Goal: Task Accomplishment & Management: Use online tool/utility

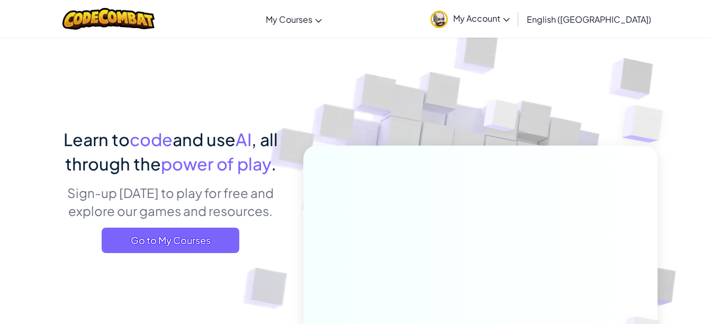
click at [191, 246] on span "Go to My Courses" at bounding box center [171, 240] width 138 height 25
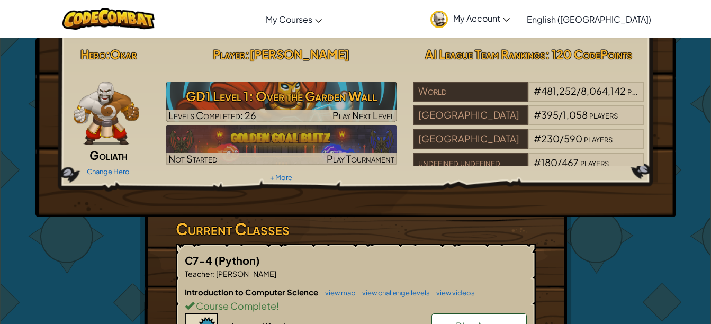
click at [23, 256] on div "Hero : [PERSON_NAME] Change Hero Player : [PERSON_NAME] s GD1 Level 1: Over the…" at bounding box center [355, 316] width 711 height 558
click at [72, 252] on div "Hero : [PERSON_NAME] Change Hero Player : [PERSON_NAME] s GD1 Level 1: Over the…" at bounding box center [355, 316] width 619 height 557
click at [86, 259] on div "Hero : [PERSON_NAME] Change Hero Player : [PERSON_NAME] s GD1 Level 1: Over the…" at bounding box center [355, 316] width 619 height 557
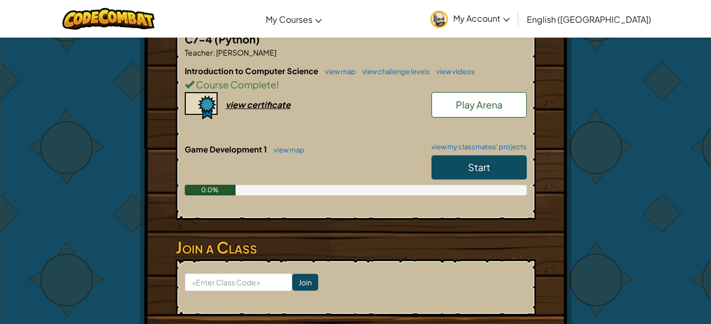
scroll to position [222, 0]
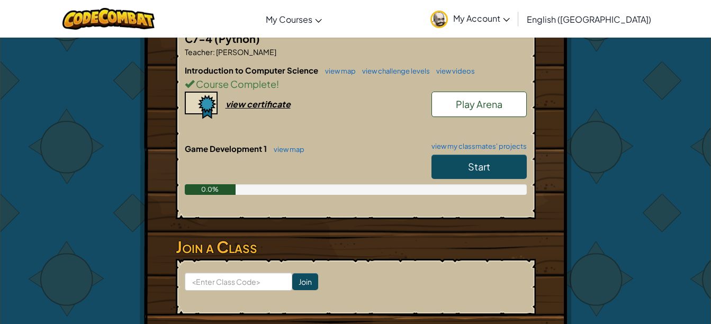
click at [483, 166] on span "Start" at bounding box center [479, 166] width 22 height 12
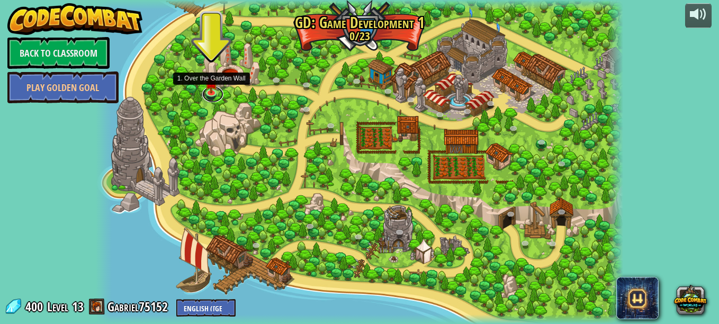
click at [210, 92] on link at bounding box center [212, 94] width 21 height 16
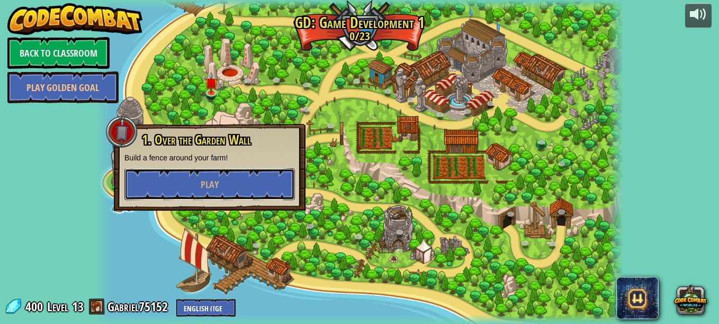
click at [235, 169] on button "Play" at bounding box center [209, 184] width 170 height 32
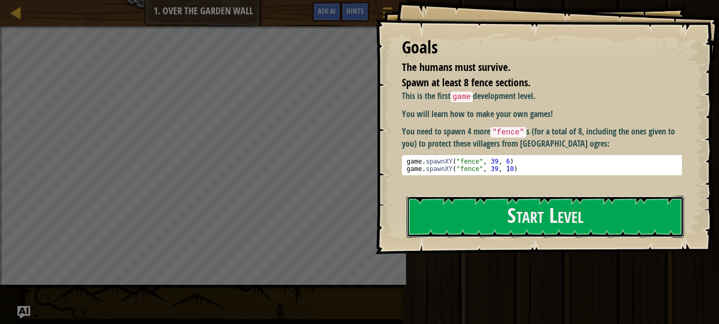
click at [458, 226] on button "Start Level" at bounding box center [545, 217] width 277 height 42
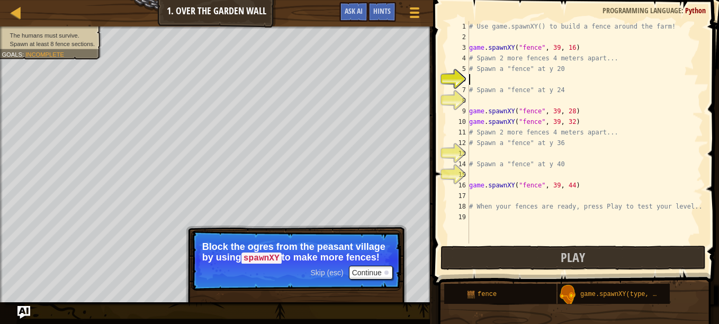
click at [507, 260] on button "Play" at bounding box center [572, 258] width 265 height 24
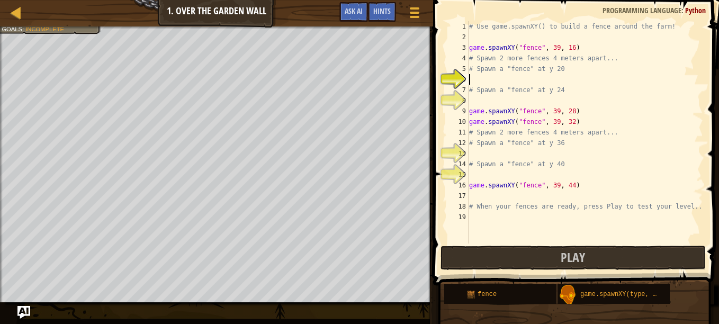
click at [495, 83] on div "# Use game.spawnXY() to build a fence around the farm! game . spawnXY ( "fence"…" at bounding box center [585, 143] width 236 height 244
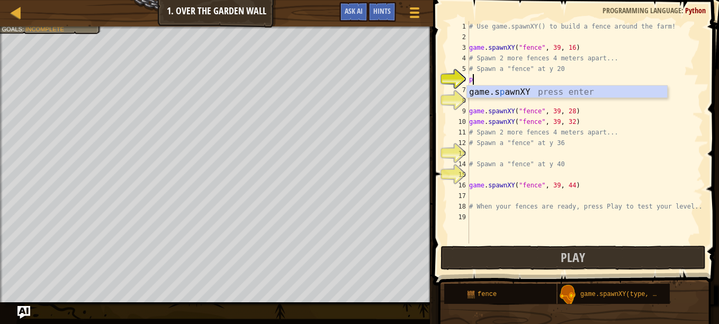
scroll to position [5, 0]
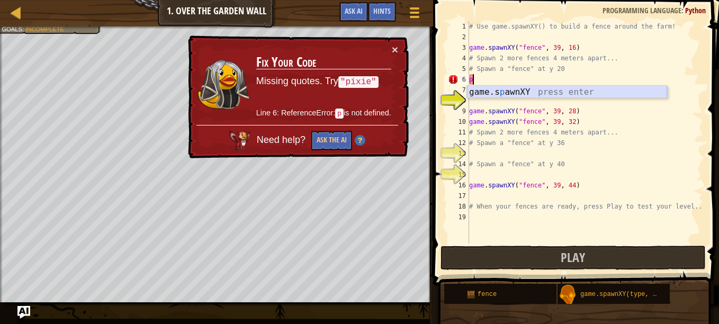
click at [509, 93] on div "game.s p awnXY press enter" at bounding box center [567, 105] width 200 height 38
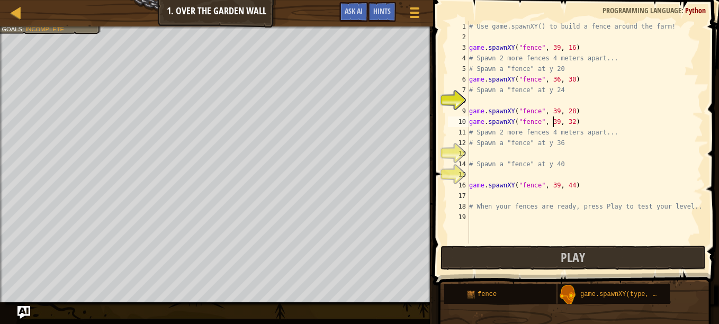
click at [554, 124] on div "# Use game.spawnXY() to build a fence around the farm! game . spawnXY ( "fence"…" at bounding box center [585, 143] width 236 height 244
type textarea "game.spawnXY("fence", 39, 32)"
click at [493, 148] on div "# Use game.spawnXY() to build a fence around the farm! game . spawnXY ( "fence"…" at bounding box center [585, 143] width 236 height 244
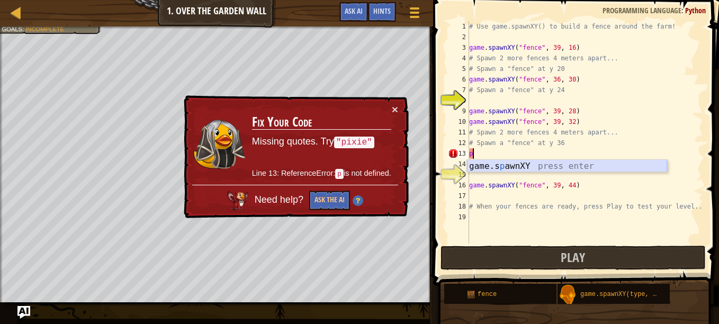
click at [495, 164] on div "game.s p awnXY press enter" at bounding box center [567, 179] width 200 height 38
type textarea "game.spawnXY("fence", 36, 30)"
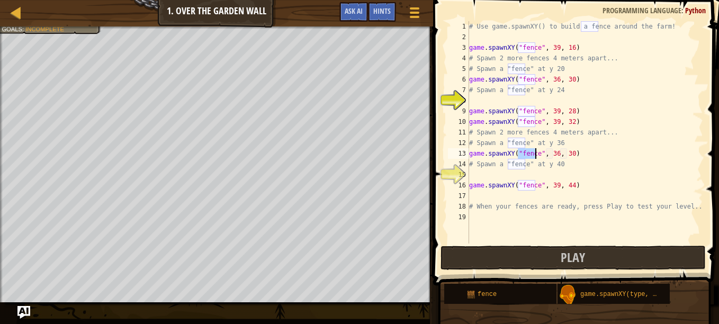
click at [471, 176] on div "# Use game.spawnXY() to build a fence around the farm! game . spawnXY ( "fence"…" at bounding box center [585, 143] width 236 height 244
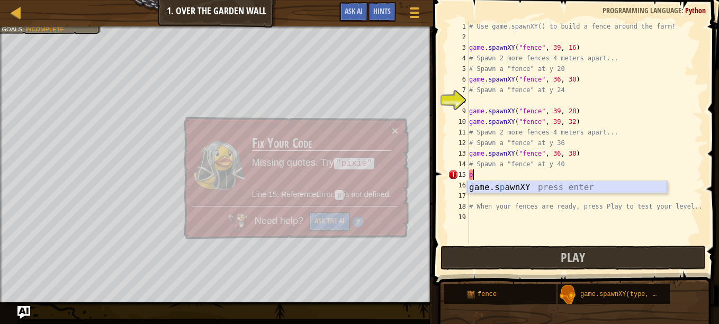
click at [489, 188] on div "game.s p awnXY press enter" at bounding box center [567, 200] width 200 height 38
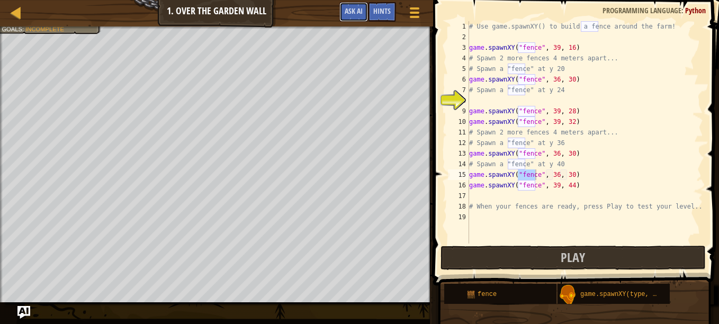
click at [359, 16] on button "Ask AI" at bounding box center [353, 12] width 29 height 20
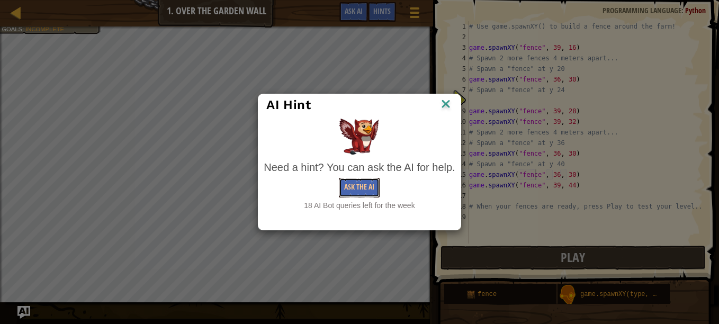
click at [350, 178] on button "Ask the AI" at bounding box center [359, 188] width 41 height 20
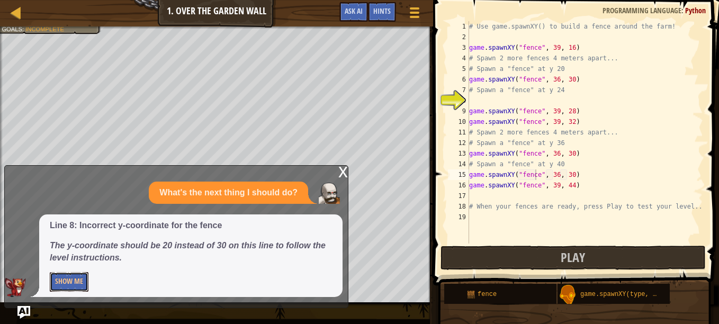
click at [65, 282] on button "Show Me" at bounding box center [69, 282] width 39 height 20
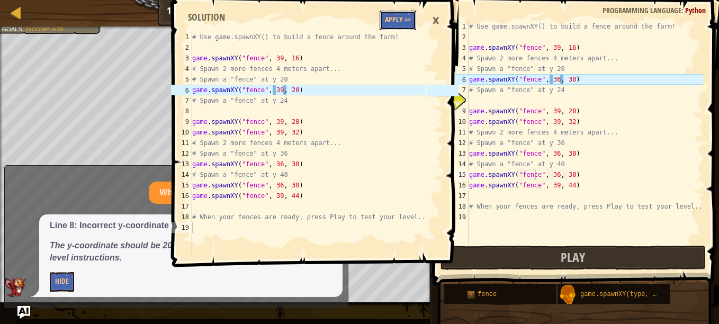
click at [386, 21] on button "Apply =>" at bounding box center [398, 21] width 37 height 20
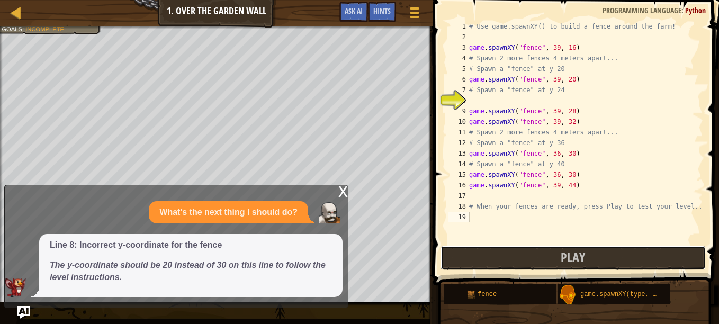
click at [499, 259] on button "Play" at bounding box center [572, 258] width 265 height 24
click at [358, 8] on span "Ask AI" at bounding box center [354, 11] width 18 height 10
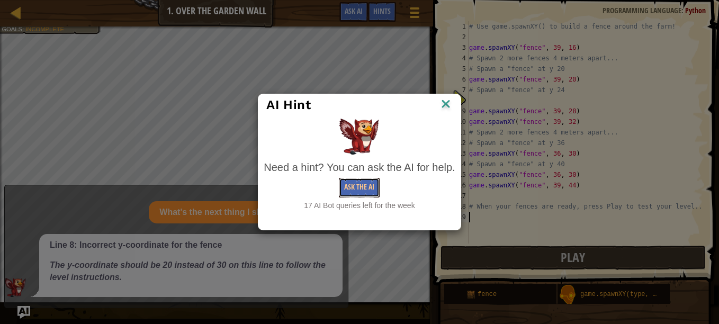
click at [354, 196] on button "Ask the AI" at bounding box center [359, 188] width 41 height 20
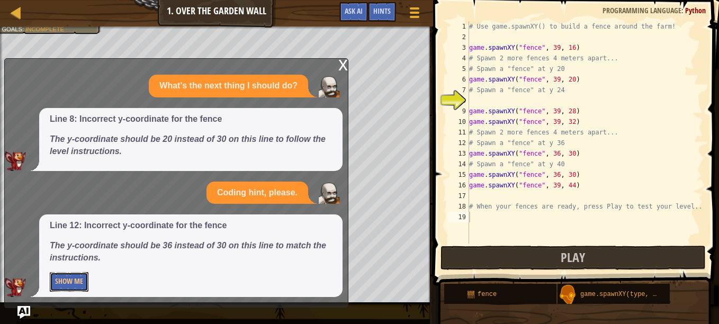
click at [77, 283] on button "Show Me" at bounding box center [69, 282] width 39 height 20
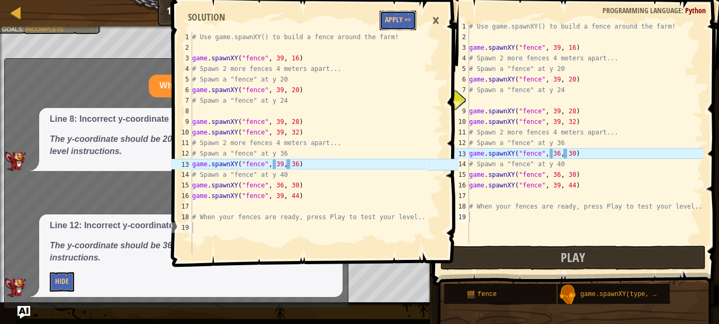
click at [391, 26] on button "Apply =>" at bounding box center [398, 21] width 37 height 20
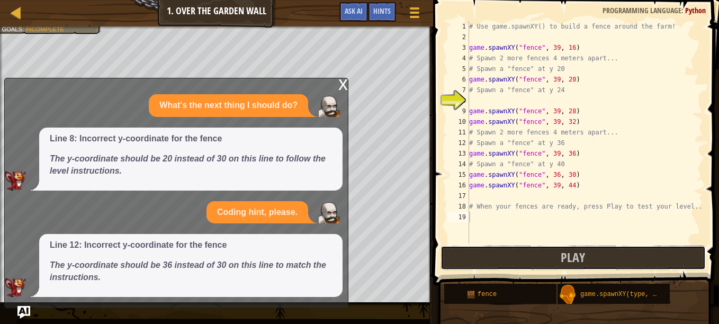
click at [489, 262] on button "Play" at bounding box center [572, 258] width 265 height 24
click at [339, 78] on div "x What's the next thing I should do? Line 8: Incorrect y-coordinate for the fen…" at bounding box center [176, 193] width 344 height 230
click at [345, 88] on div "x" at bounding box center [343, 83] width 10 height 11
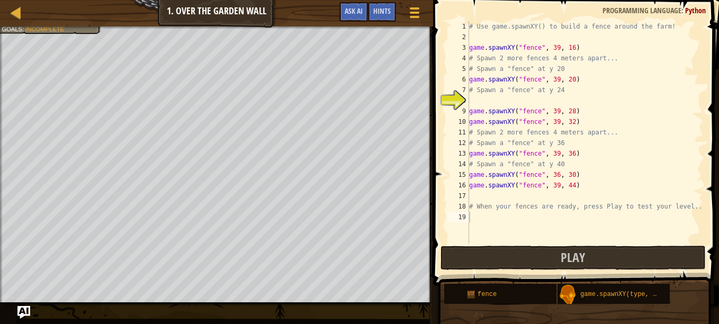
click at [485, 194] on div "# Use game.spawnXY() to build a fence around the farm! game . spawnXY ( "fence"…" at bounding box center [585, 143] width 236 height 244
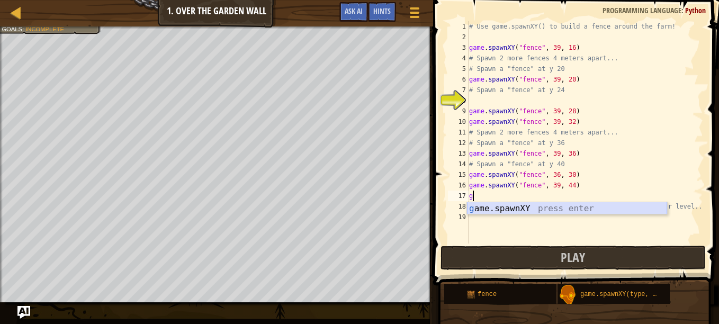
click at [495, 209] on div "g ame.spawnXY press enter" at bounding box center [567, 221] width 200 height 38
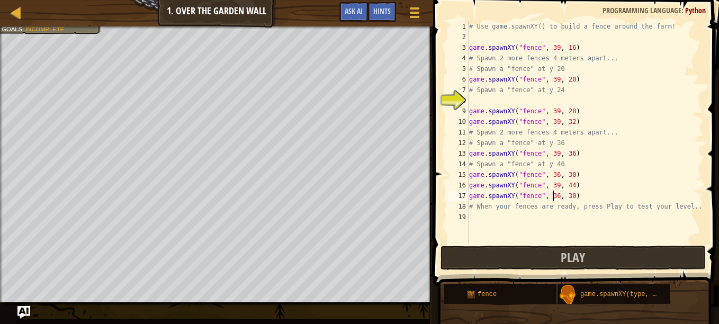
click at [553, 197] on div "# Use game.spawnXY() to build a fence around the farm! game . spawnXY ( "fence"…" at bounding box center [585, 143] width 236 height 244
click at [569, 195] on div "# Use game.spawnXY() to build a fence around the farm! game . spawnXY ( "fence"…" at bounding box center [585, 143] width 236 height 244
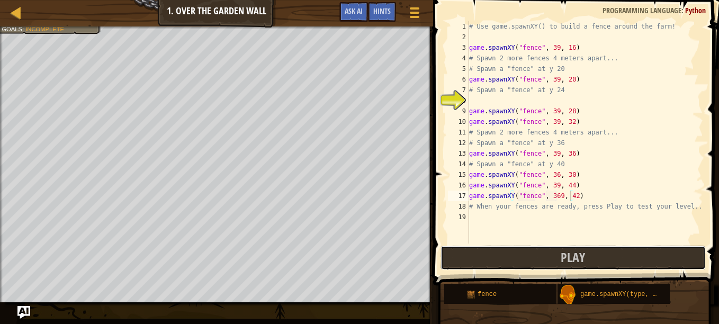
click at [497, 253] on button "Play" at bounding box center [572, 258] width 265 height 24
click at [569, 201] on div "# Use game.spawnXY() to build a fence around the farm! game . spawnXY ( "fence"…" at bounding box center [585, 143] width 236 height 244
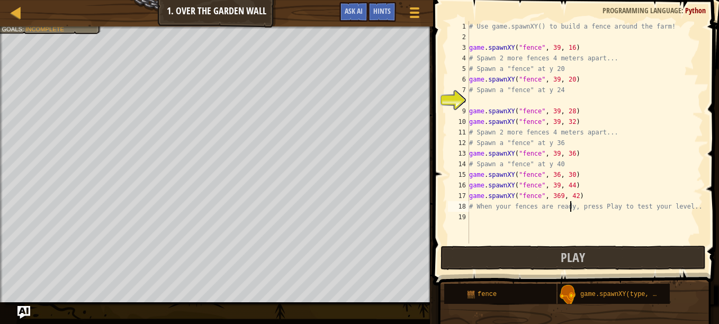
click at [569, 195] on div "# Use game.spawnXY() to build a fence around the farm! game . spawnXY ( "fence"…" at bounding box center [585, 143] width 236 height 244
click at [552, 199] on div "# Use game.spawnXY() to build a fence around the farm! game . spawnXY ( "fence"…" at bounding box center [585, 143] width 236 height 244
type textarea "game.spawnXY("fence", 39, 41)"
click at [570, 233] on div "# Use game.spawnXY() to build a fence around the farm! game . spawnXY ( "fence"…" at bounding box center [585, 143] width 236 height 244
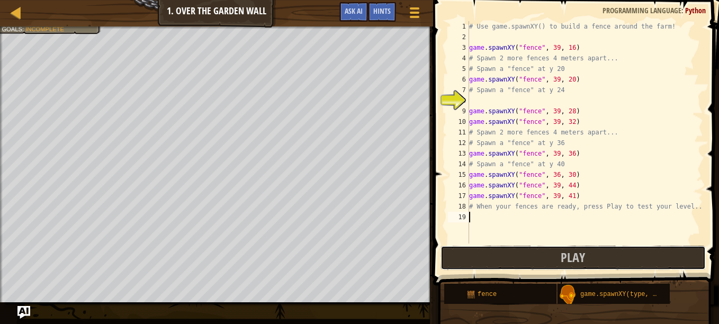
click at [578, 250] on span "Play" at bounding box center [573, 257] width 24 height 17
click at [495, 217] on div "# Use game.spawnXY() to build a fence around the farm! game . spawnXY ( "fence"…" at bounding box center [585, 143] width 236 height 244
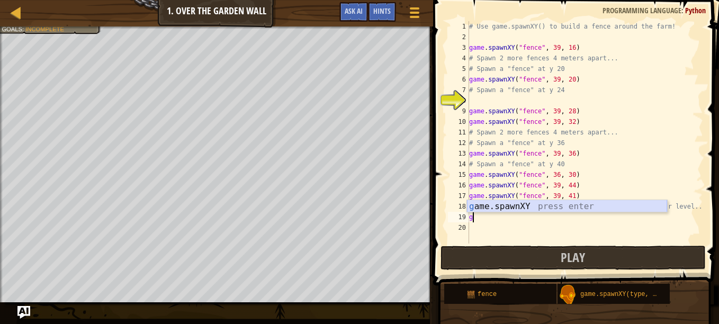
click at [487, 207] on div "g ame.spawnXY press enter" at bounding box center [567, 219] width 200 height 38
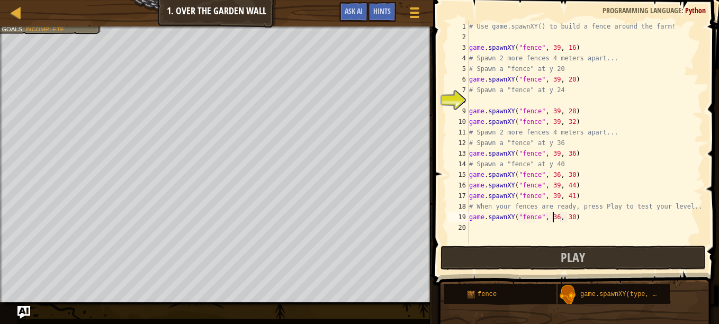
click at [553, 215] on div "# Use game.spawnXY() to build a fence around the farm! game . spawnXY ( "fence"…" at bounding box center [585, 143] width 236 height 244
click at [565, 219] on div "# Use game.spawnXY() to build a fence around the farm! game . spawnXY ( "fence"…" at bounding box center [585, 143] width 236 height 244
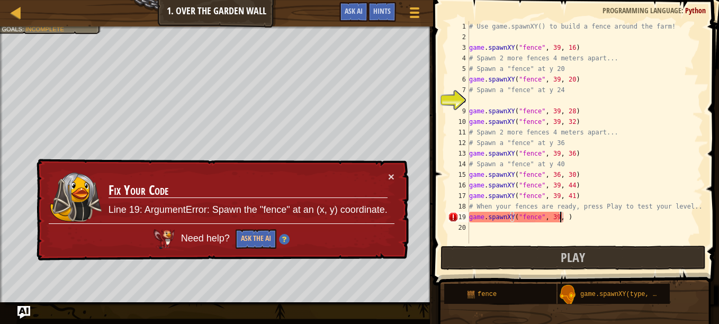
scroll to position [5, 7]
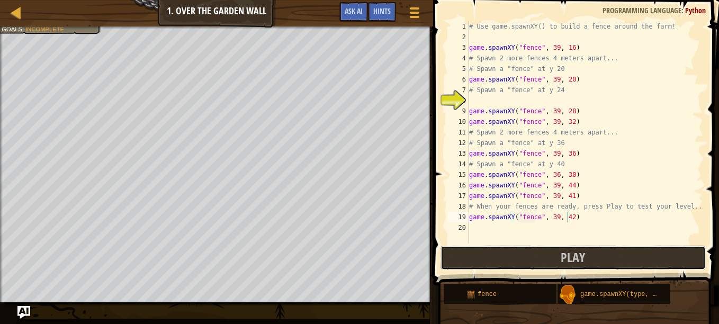
click at [582, 266] on button "Play" at bounding box center [572, 258] width 265 height 24
click at [561, 214] on div "# Use game.spawnXY() to build a fence around the farm! game . spawnXY ( "fence"…" at bounding box center [585, 143] width 236 height 244
click at [564, 214] on div "# Use game.spawnXY() to build a fence around the farm! game . spawnXY ( "fence"…" at bounding box center [585, 143] width 236 height 244
click at [569, 215] on div "# Use game.spawnXY() to build a fence around the farm! game . spawnXY ( "fence"…" at bounding box center [585, 143] width 236 height 244
click at [564, 217] on div "# Use game.spawnXY() to build a fence around the farm! game . spawnXY ( "fence"…" at bounding box center [585, 143] width 236 height 244
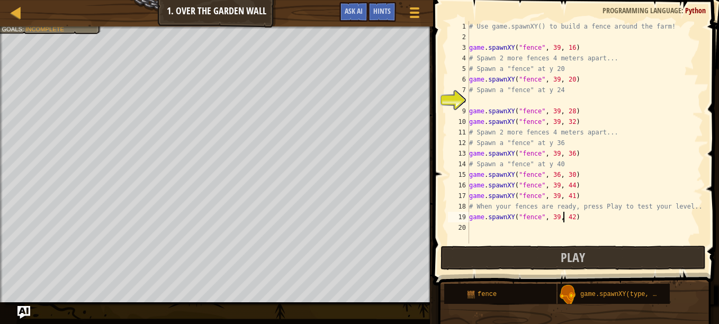
click at [565, 217] on div "# Use game.spawnXY() to build a fence around the farm! game . spawnXY ( "fence"…" at bounding box center [585, 143] width 236 height 244
click at [575, 251] on span "Play" at bounding box center [573, 257] width 24 height 17
type textarea "game.spawnXY("fence", 39, 40)"
click at [577, 262] on span "Play" at bounding box center [573, 257] width 24 height 17
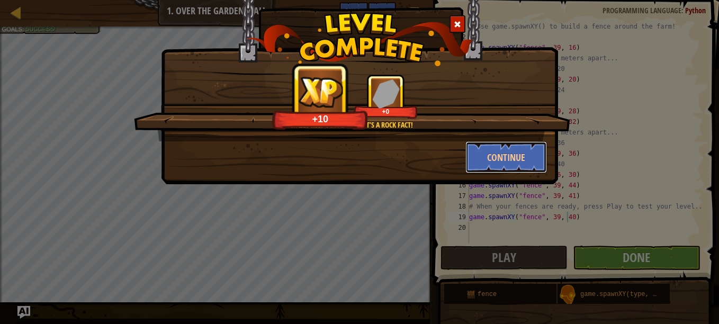
click at [519, 151] on button "Continue" at bounding box center [506, 157] width 82 height 32
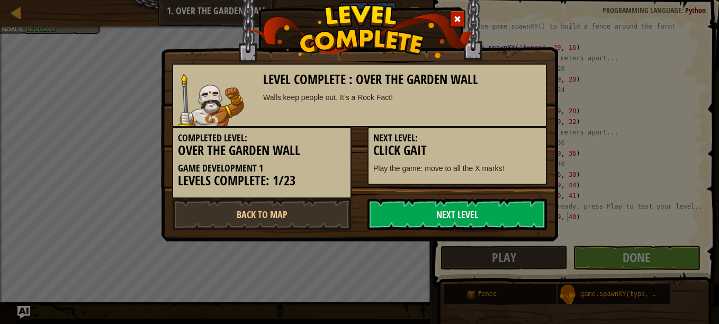
click at [487, 227] on link "Next Level" at bounding box center [456, 215] width 179 height 32
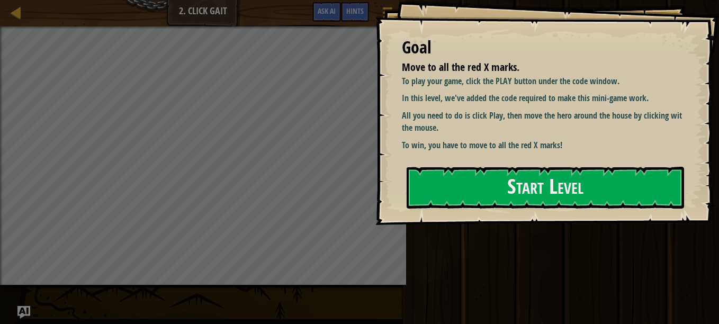
drag, startPoint x: 524, startPoint y: 139, endPoint x: 540, endPoint y: 166, distance: 31.6
click at [540, 166] on div "Goal Move to all the red X marks. To play your game, click the PLAY button unde…" at bounding box center [547, 112] width 344 height 225
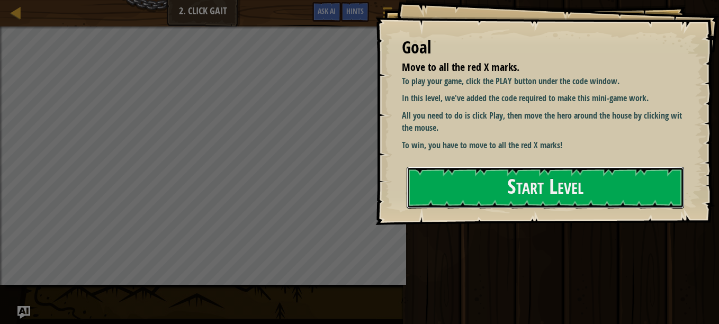
click at [543, 182] on button "Start Level" at bounding box center [545, 188] width 277 height 42
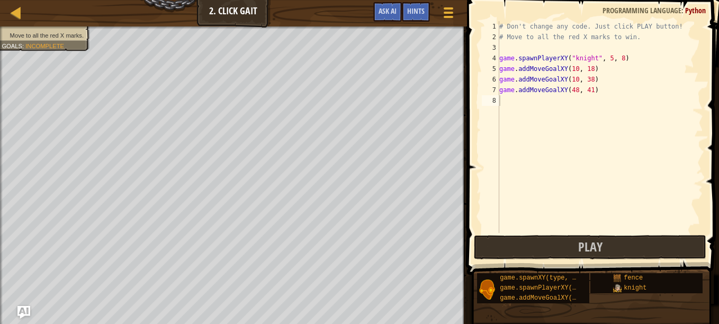
click at [545, 260] on span at bounding box center [594, 122] width 260 height 306
click at [544, 257] on button "Play" at bounding box center [590, 247] width 232 height 24
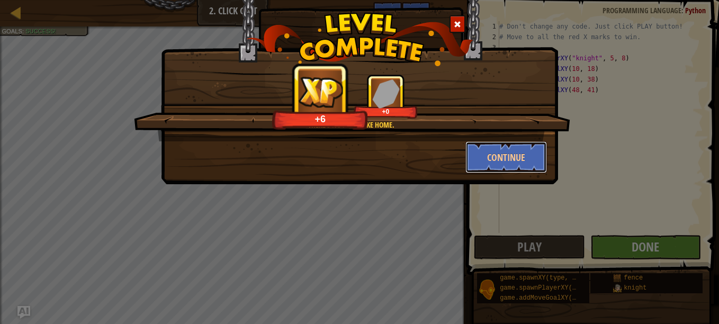
click at [498, 158] on button "Continue" at bounding box center [506, 157] width 82 height 32
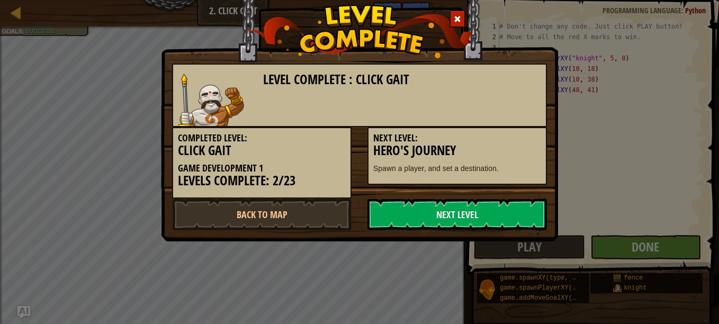
click at [474, 230] on link "Next Level" at bounding box center [456, 215] width 179 height 32
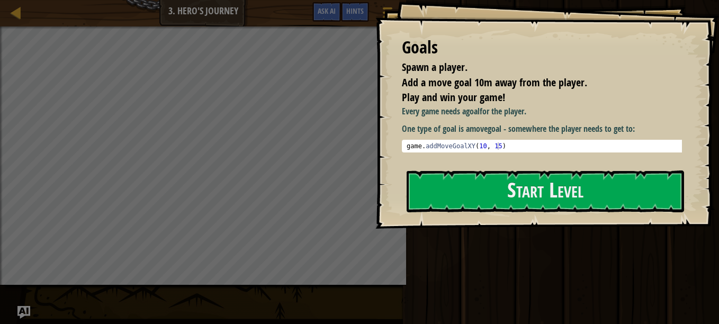
click at [475, 226] on div "Goals Spawn a player. Add a move goal 10m away from the player. Play and win yo…" at bounding box center [547, 114] width 344 height 229
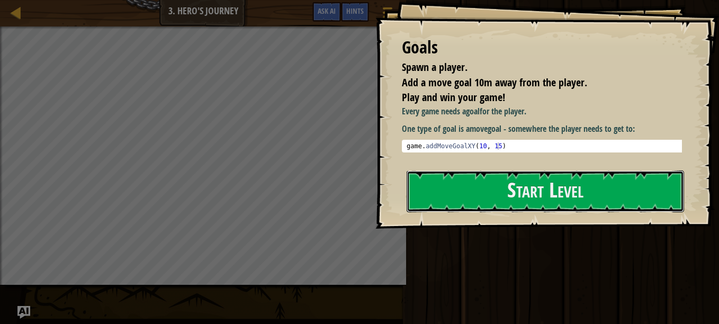
click at [470, 193] on button "Start Level" at bounding box center [545, 191] width 277 height 42
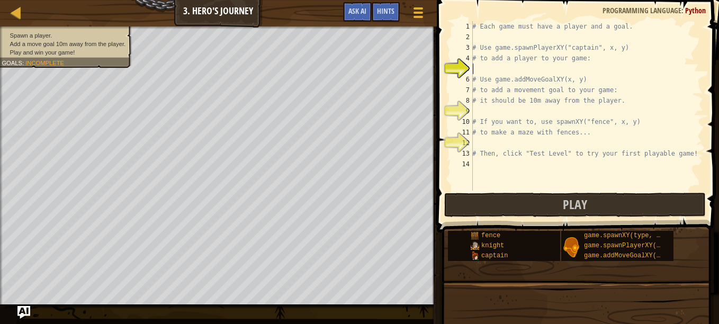
click at [445, 190] on span at bounding box center [579, 101] width 291 height 264
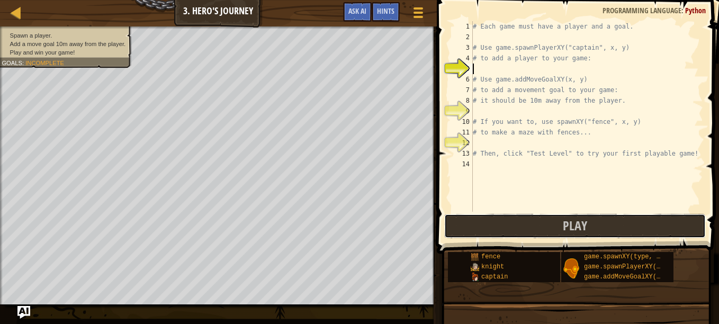
click at [479, 204] on div "1 2 3 4 5 6 7 8 9 10 11 12 13 14 # Each game must have a player and a goal. # U…" at bounding box center [576, 147] width 285 height 285
click at [475, 223] on button "Play" at bounding box center [575, 226] width 262 height 24
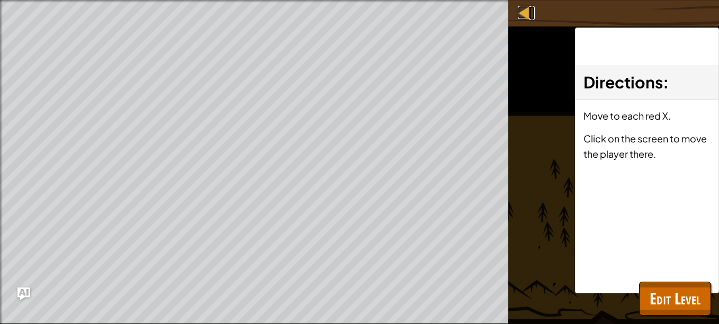
click at [520, 8] on div at bounding box center [524, 12] width 13 height 13
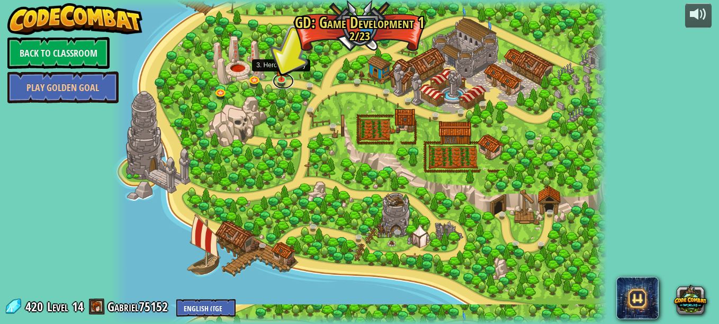
click at [280, 82] on link at bounding box center [283, 81] width 21 height 16
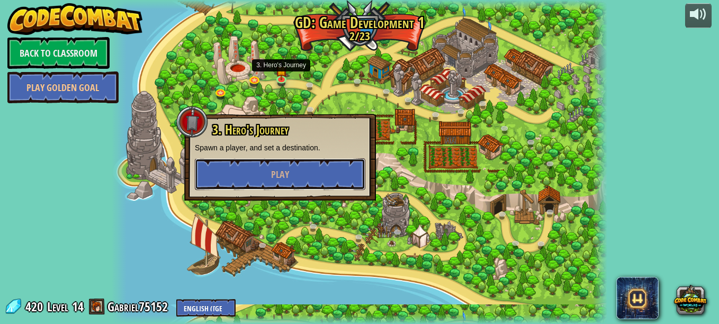
click at [276, 184] on button "Play" at bounding box center [280, 174] width 170 height 32
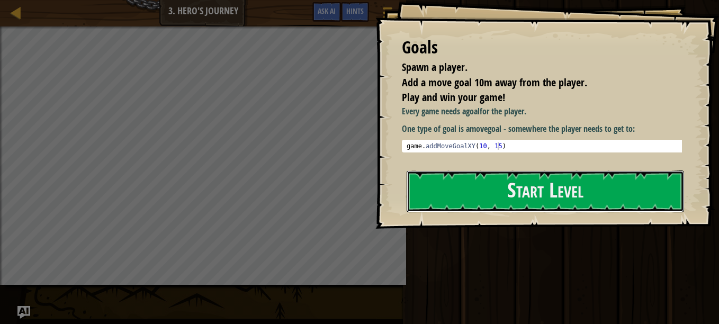
click at [477, 203] on button "Start Level" at bounding box center [545, 191] width 277 height 42
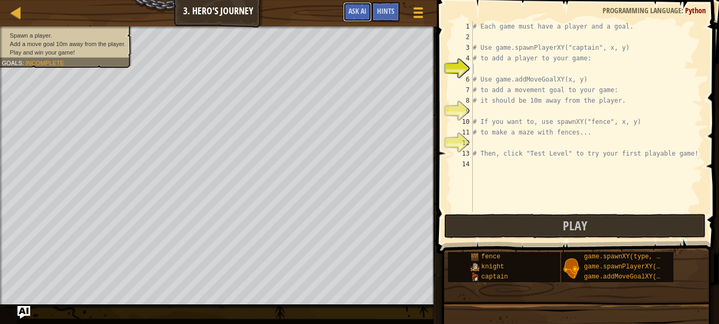
click at [350, 15] on span "Ask AI" at bounding box center [357, 11] width 18 height 10
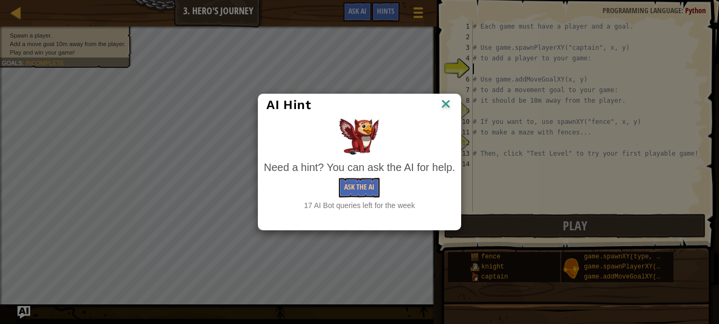
click at [354, 176] on div "Need a hint? You can ask the AI for help. Ask the AI 17 AI Bot queries left for…" at bounding box center [359, 185] width 191 height 51
click at [357, 183] on button "Ask the AI" at bounding box center [359, 188] width 41 height 20
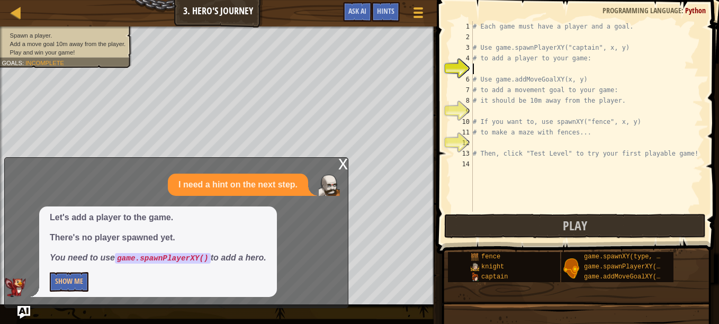
click at [59, 298] on div "x I need a hint on the next step. Let's add a player to the game. There's no pl…" at bounding box center [176, 232] width 344 height 151
click at [62, 287] on button "Show Me" at bounding box center [69, 282] width 39 height 20
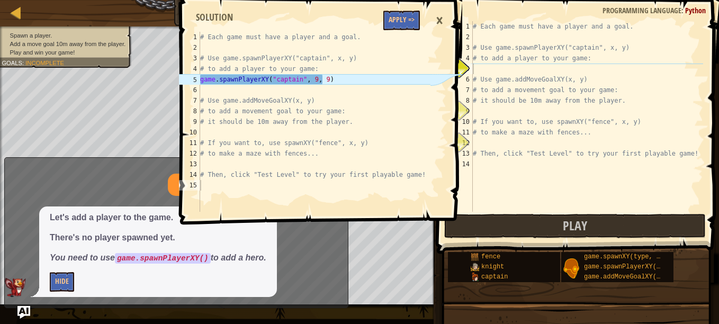
click at [409, 8] on span at bounding box center [322, 97] width 291 height 256
click at [402, 17] on button "Apply =>" at bounding box center [401, 21] width 37 height 20
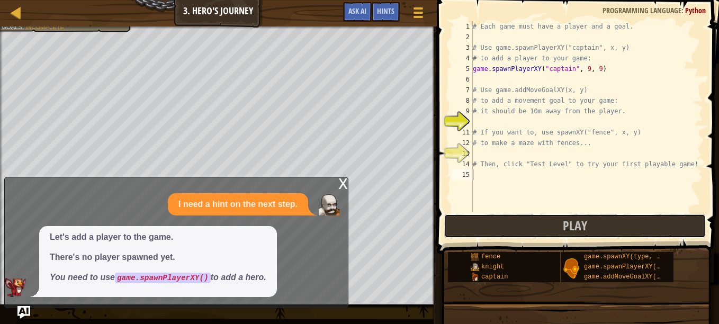
click at [590, 220] on button "Play" at bounding box center [575, 226] width 262 height 24
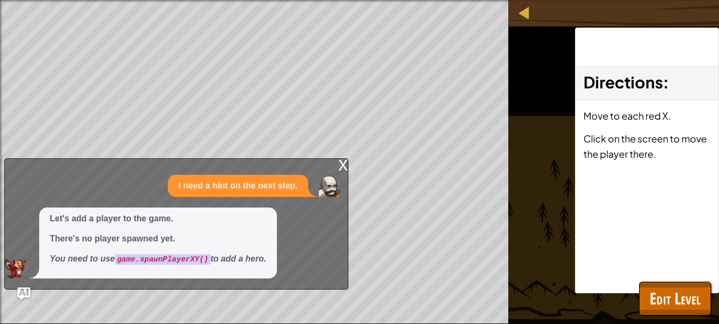
click at [337, 158] on div "x I need a hint on the next step. Let's add a player to the game. There's no pl…" at bounding box center [176, 223] width 344 height 131
click at [338, 161] on div "x" at bounding box center [343, 164] width 10 height 11
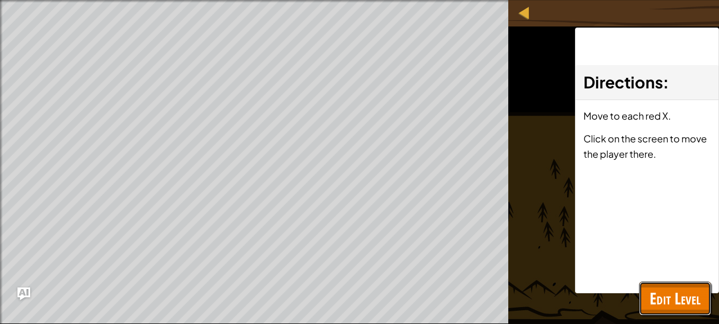
click at [669, 298] on span "Edit Level" at bounding box center [675, 298] width 51 height 22
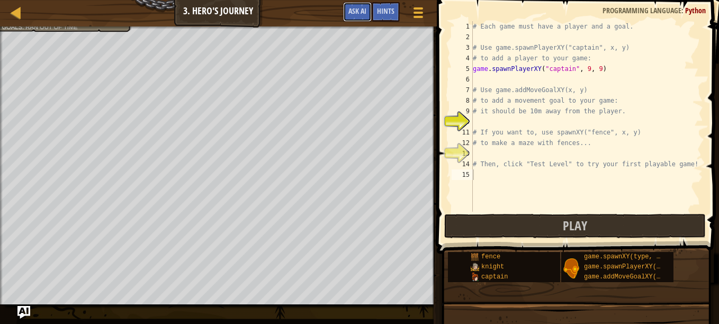
click at [356, 12] on span "Ask AI" at bounding box center [357, 11] width 18 height 10
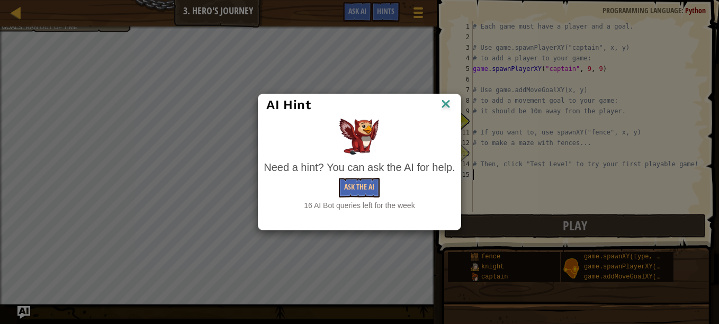
click at [360, 200] on div "16 AI Bot queries left for the week" at bounding box center [359, 205] width 191 height 11
drag, startPoint x: 360, startPoint y: 200, endPoint x: 350, endPoint y: 184, distance: 18.4
click at [350, 184] on button "Ask the AI" at bounding box center [359, 188] width 41 height 20
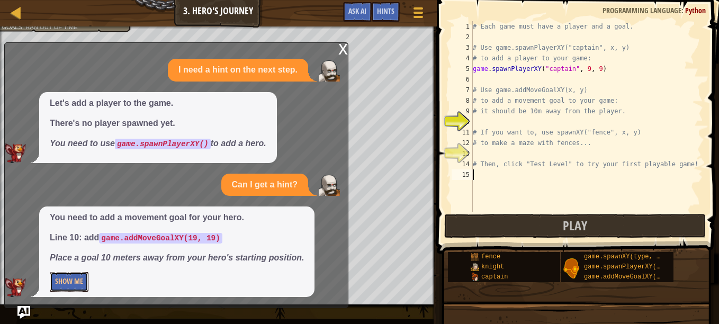
click at [70, 285] on button "Show Me" at bounding box center [69, 282] width 39 height 20
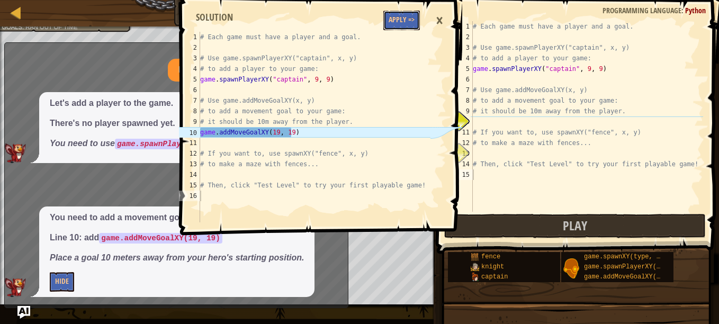
click at [402, 23] on button "Apply =>" at bounding box center [401, 21] width 37 height 20
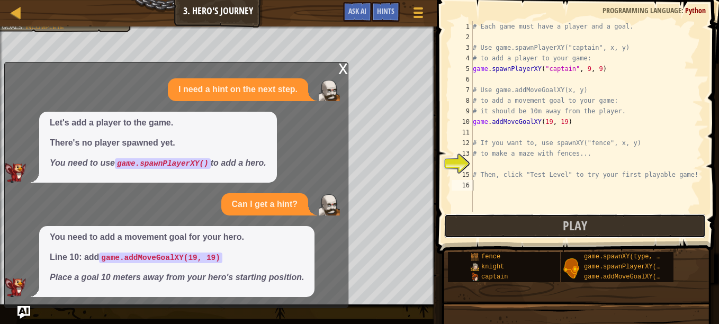
click at [565, 220] on span "Play" at bounding box center [575, 225] width 24 height 17
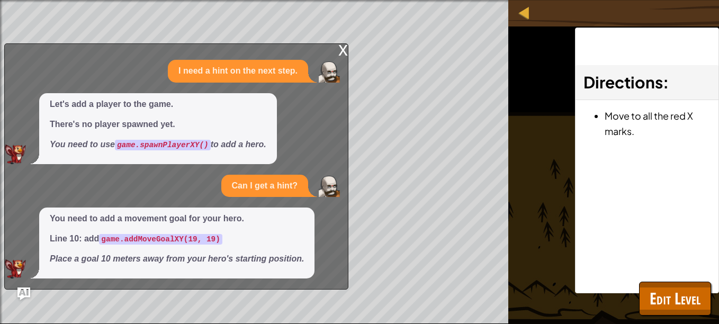
click at [342, 48] on div "x" at bounding box center [343, 49] width 10 height 11
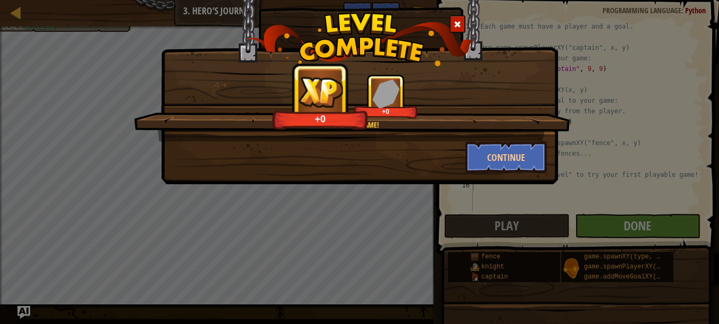
click at [582, 204] on div "You've got game! +0 +0 Continue" at bounding box center [359, 162] width 719 height 324
click at [510, 154] on button "Continue" at bounding box center [506, 157] width 82 height 32
click at [628, 215] on div "You've got game! +7 +0 Continue" at bounding box center [359, 162] width 719 height 324
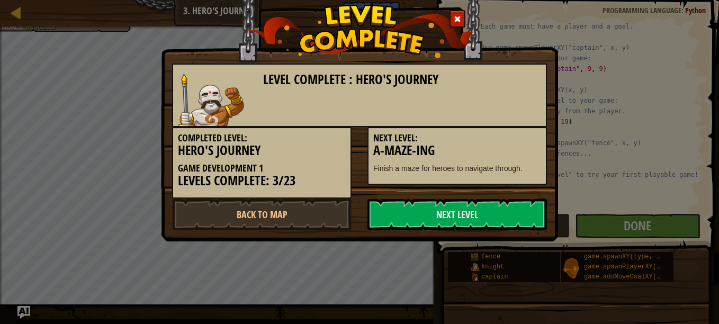
click at [509, 209] on link "Next Level" at bounding box center [456, 215] width 179 height 32
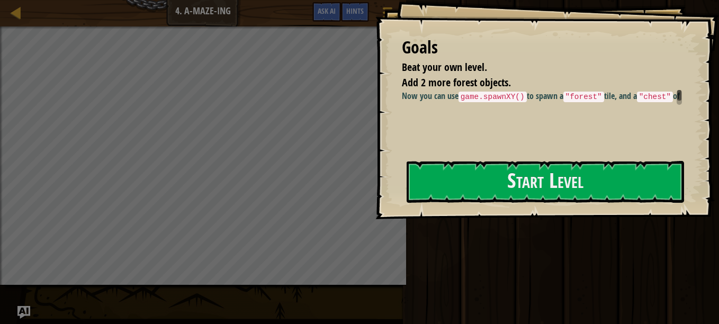
click at [444, 210] on div "Goals Beat your own level. Add 2 more forest objects. Now you can use game.spaw…" at bounding box center [547, 109] width 344 height 219
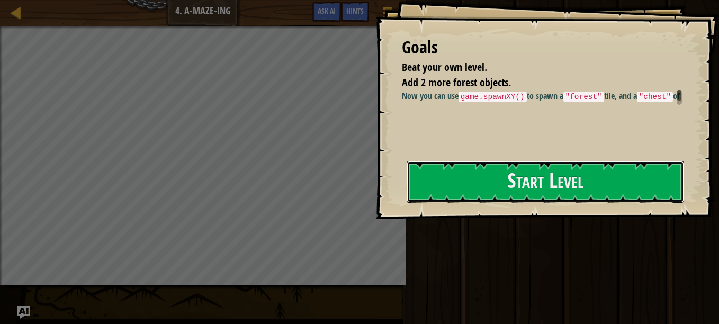
click at [454, 176] on button "Start Level" at bounding box center [545, 182] width 277 height 42
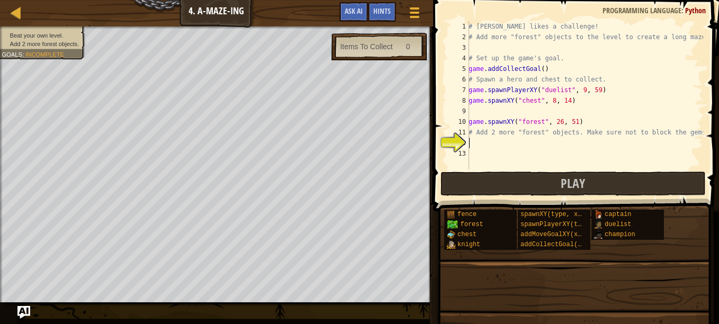
click at [319, 14] on div "Map Game Development 1 4. A-maze-ing Game Menu Done Hints Ask AI" at bounding box center [216, 13] width 433 height 26
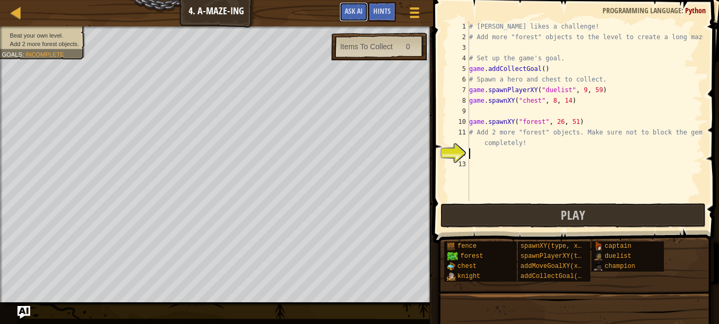
click at [353, 10] on span "Ask AI" at bounding box center [354, 11] width 18 height 10
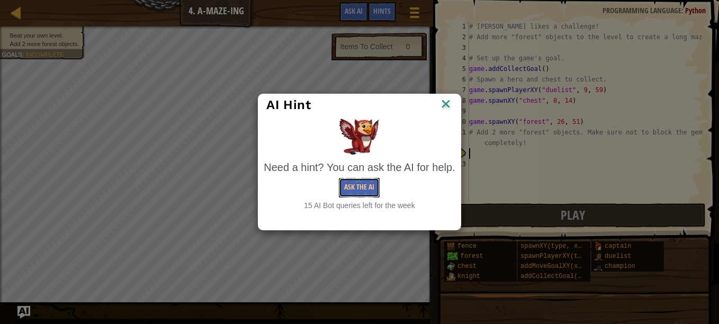
click at [371, 189] on button "Ask the AI" at bounding box center [359, 188] width 41 height 20
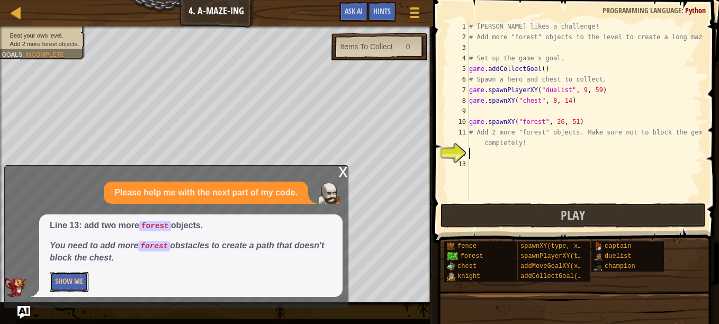
click at [73, 283] on button "Show Me" at bounding box center [69, 282] width 39 height 20
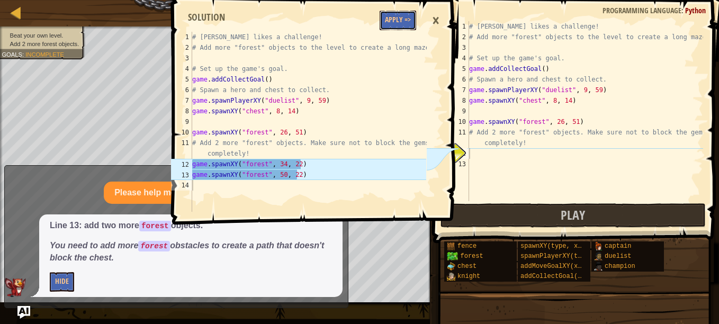
click at [410, 19] on button "Apply =>" at bounding box center [398, 21] width 37 height 20
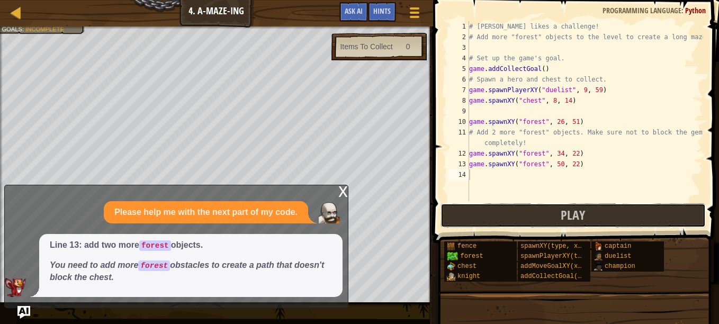
click at [583, 219] on span "Play" at bounding box center [573, 214] width 24 height 17
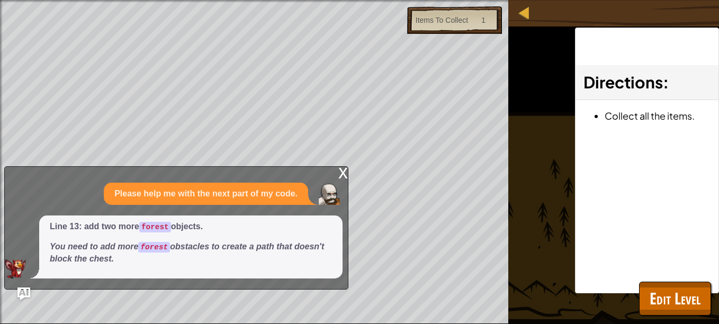
click at [331, 172] on div "x Please help me with the next part of my code. Line 13: add two more forest ob…" at bounding box center [176, 227] width 344 height 123
click at [346, 170] on div "x" at bounding box center [343, 172] width 10 height 11
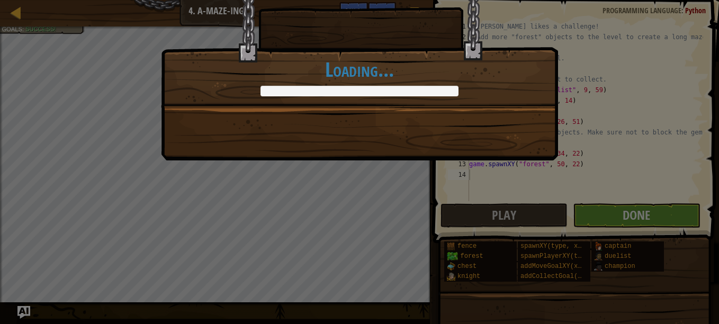
click at [627, 215] on div "No minotaurs, yet. +0 +0 Continue Loading..." at bounding box center [359, 162] width 719 height 324
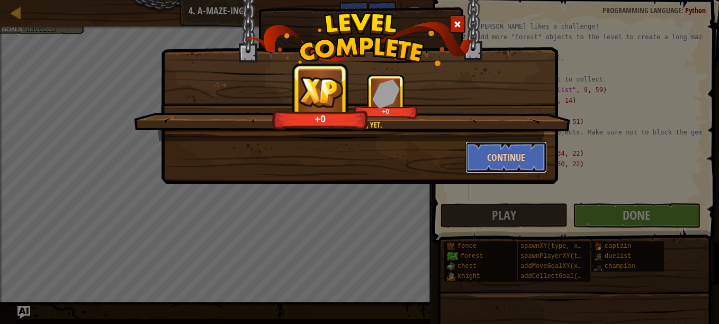
click at [497, 155] on button "Continue" at bounding box center [506, 157] width 82 height 32
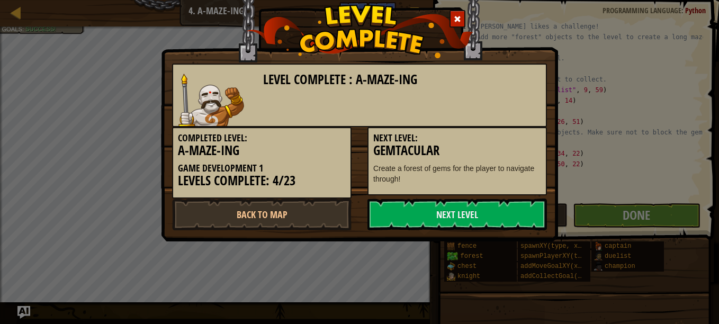
click at [448, 224] on link "Next Level" at bounding box center [456, 215] width 179 height 32
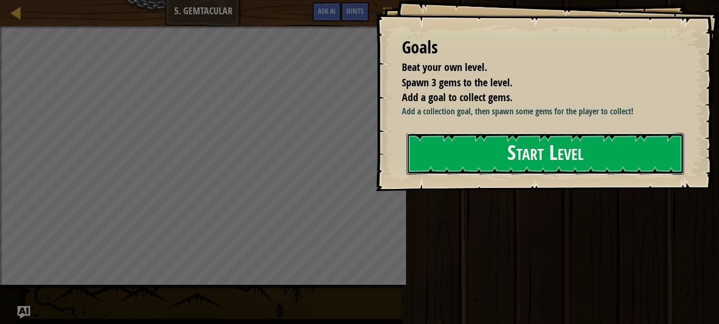
click at [506, 175] on button "Start Level" at bounding box center [545, 154] width 277 height 42
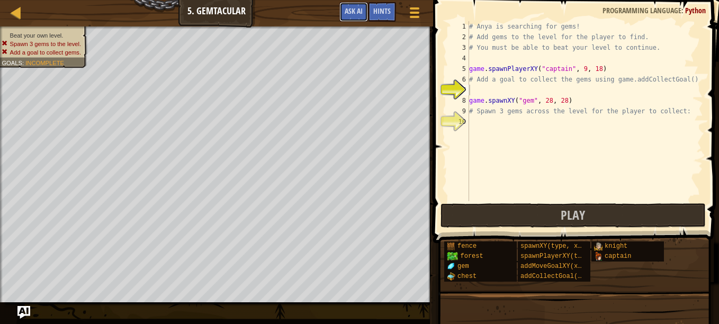
click at [351, 5] on button "Ask AI" at bounding box center [353, 12] width 29 height 20
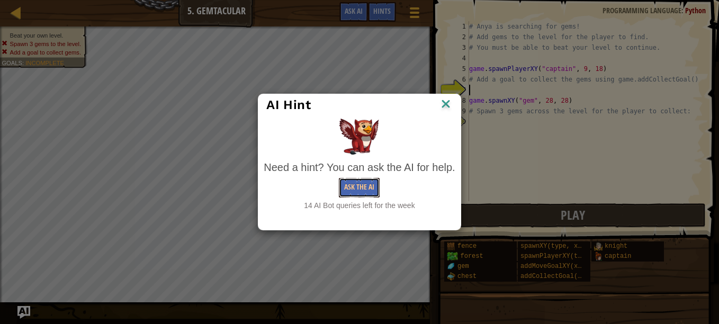
click at [349, 186] on button "Ask the AI" at bounding box center [359, 188] width 41 height 20
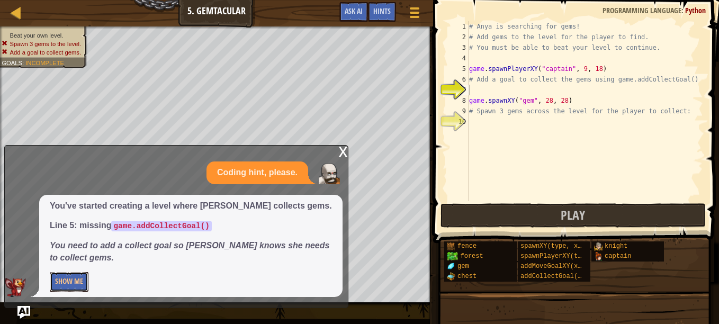
click at [83, 278] on button "Show Me" at bounding box center [69, 282] width 39 height 20
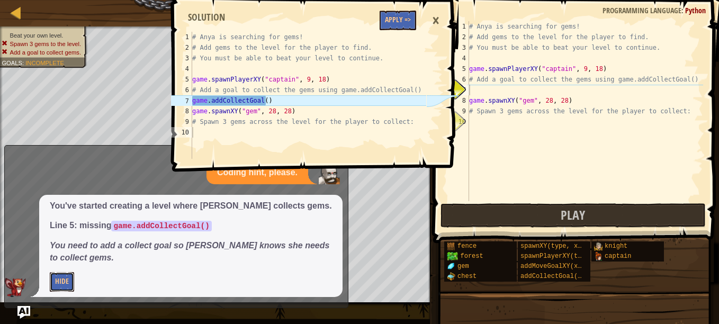
click at [65, 280] on button "Hide" at bounding box center [62, 282] width 24 height 20
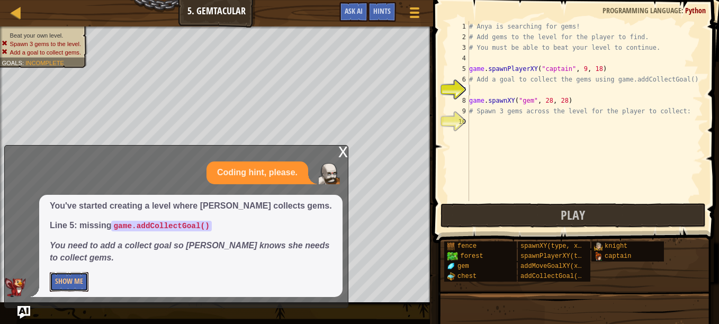
click at [65, 277] on button "Show Me" at bounding box center [69, 282] width 39 height 20
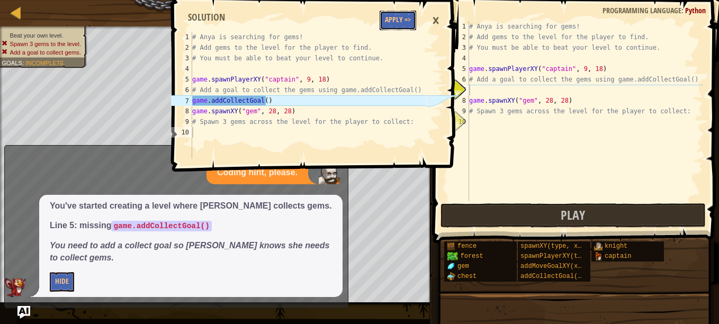
click at [393, 17] on button "Apply =>" at bounding box center [398, 21] width 37 height 20
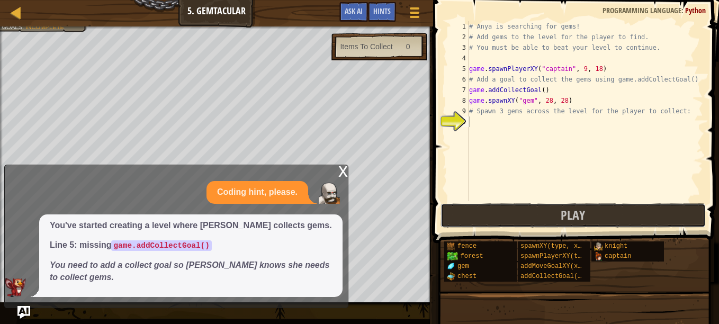
click at [538, 217] on button "Play" at bounding box center [572, 215] width 265 height 24
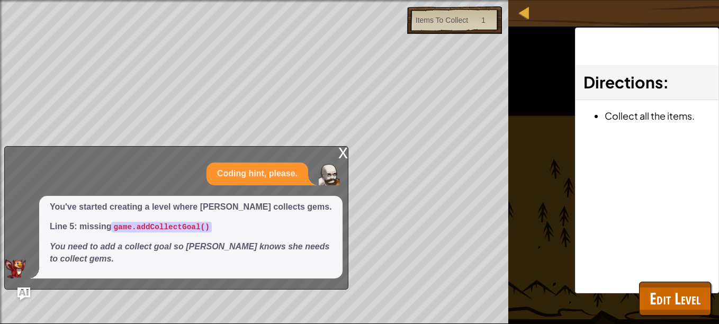
click at [347, 150] on div "x" at bounding box center [343, 152] width 10 height 11
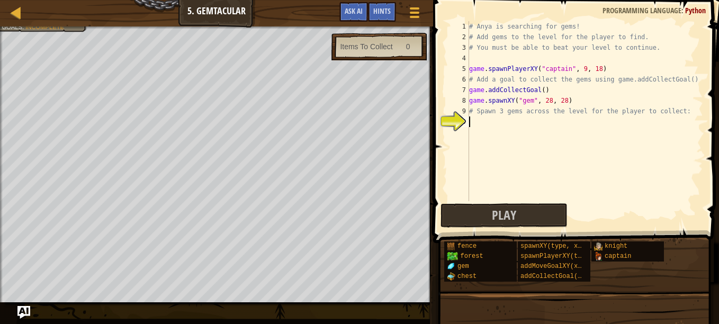
click at [477, 127] on div "# Anya is searching for gems! # Add gems to the level for the player to find. #…" at bounding box center [585, 121] width 236 height 201
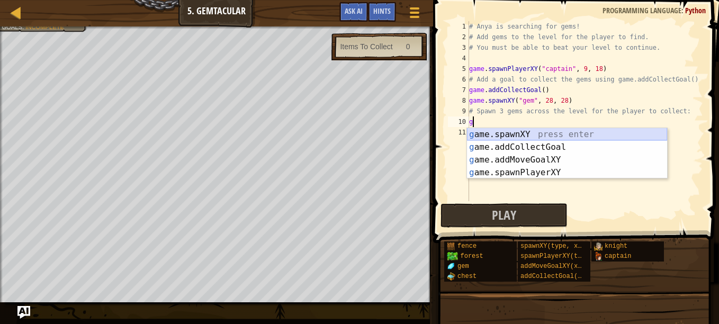
click at [512, 130] on div "g ame.spawnXY press enter g ame.addCollectGoal press enter g ame.addMoveGoalXY …" at bounding box center [567, 166] width 200 height 76
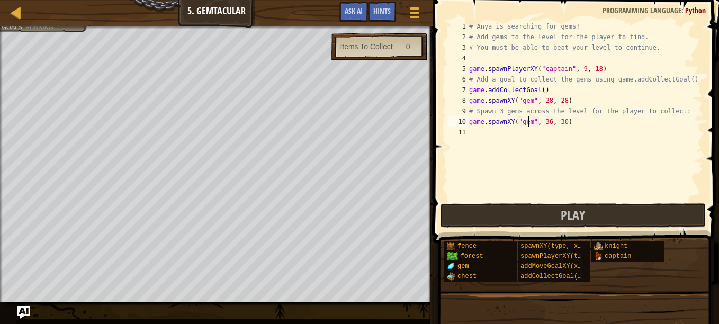
scroll to position [5, 5]
click at [546, 124] on div "# Anya is searching for gems! # Add gems to the level for the player to find. #…" at bounding box center [585, 121] width 236 height 201
type textarea "game.spawnXY("gem", 30, 30)"
click at [480, 135] on div "# Anya is searching for gems! # Add gems to the level for the player to find. #…" at bounding box center [585, 121] width 236 height 201
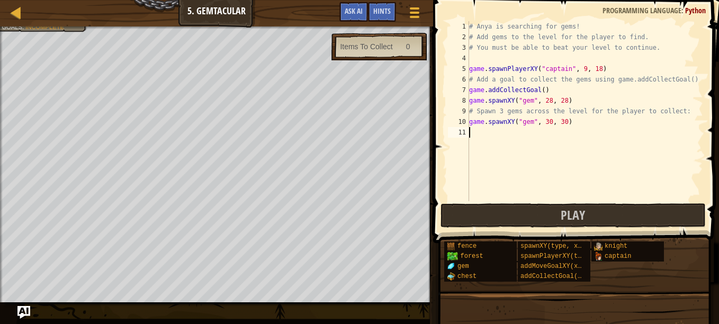
scroll to position [5, 0]
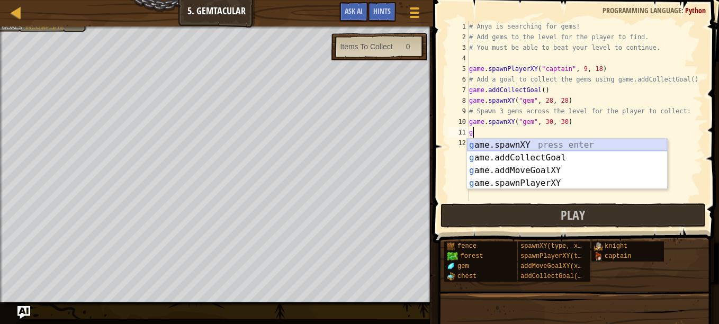
click at [489, 140] on div "g ame.spawnXY press enter g ame.addCollectGoal press enter g ame.addMoveGoalXY …" at bounding box center [567, 177] width 200 height 76
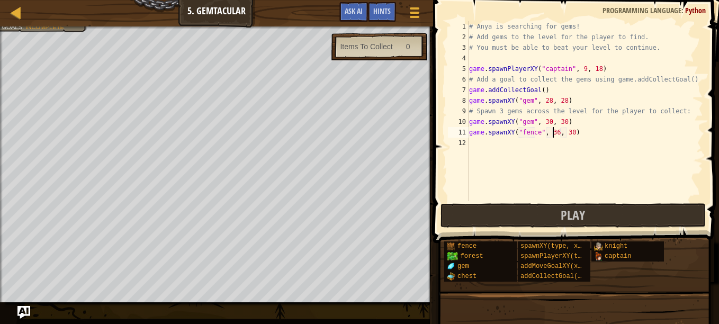
click at [553, 134] on div "# Anya is searching for gems! # Add gems to the level for the player to find. #…" at bounding box center [585, 121] width 236 height 201
type textarea "game.spawnXY("fence", 30, 30)"
click at [484, 145] on div "# Anya is searching for gems! # Add gems to the level for the player to find. #…" at bounding box center [585, 121] width 236 height 201
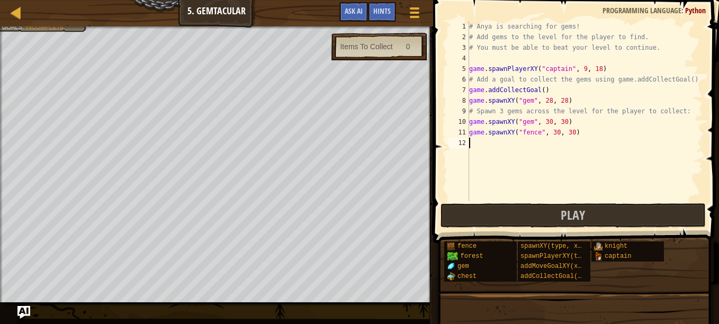
click at [534, 132] on div "# Anya is searching for gems! # Add gems to the level for the player to find. #…" at bounding box center [585, 121] width 236 height 201
type textarea "game.spawnXY("gem", 30, 30)"
click at [493, 153] on div "# Anya is searching for gems! # Add gems to the level for the player to find. #…" at bounding box center [585, 121] width 236 height 201
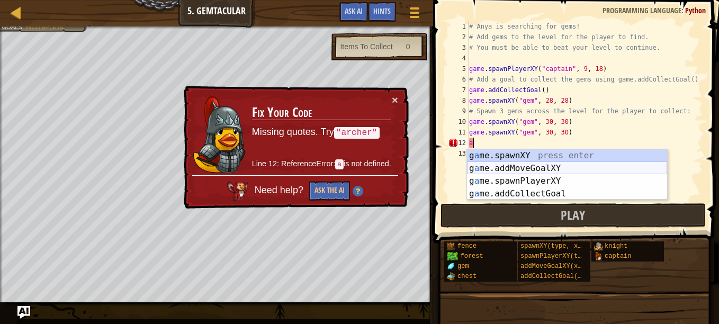
click at [508, 171] on div "g a me.spawnXY press enter g a me.addMoveGoalXY press enter g a me.spawnPlayerX…" at bounding box center [567, 187] width 200 height 76
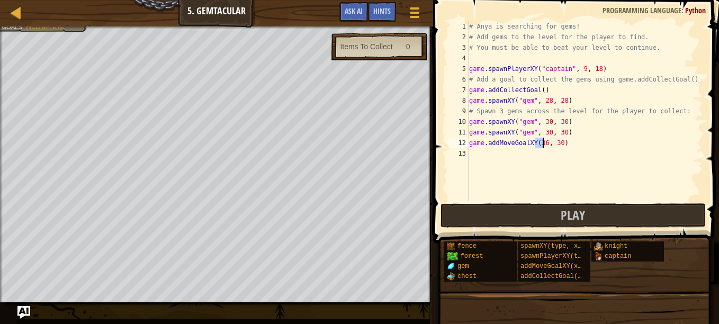
type textarea "game.addMoveGoalXY(36, 30)"
click at [546, 212] on button "Play" at bounding box center [572, 215] width 265 height 24
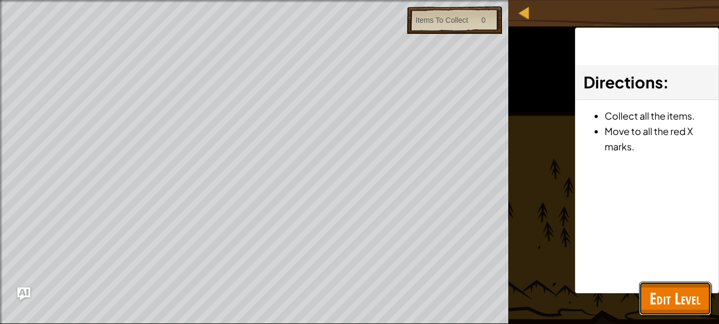
click at [656, 297] on span "Edit Level" at bounding box center [675, 298] width 51 height 22
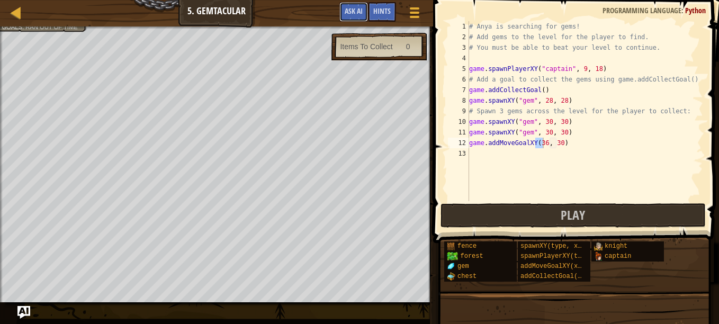
click at [356, 15] on span "Ask AI" at bounding box center [354, 11] width 18 height 10
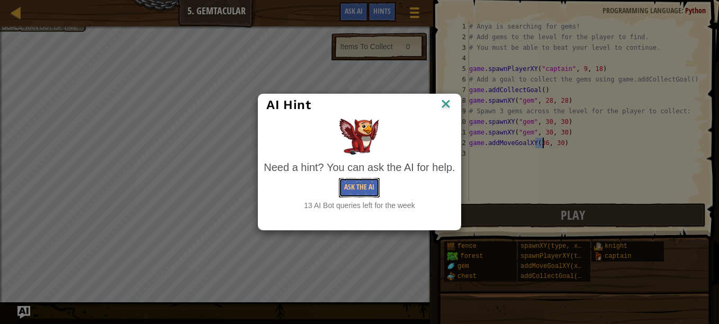
click at [363, 189] on button "Ask the AI" at bounding box center [359, 188] width 41 height 20
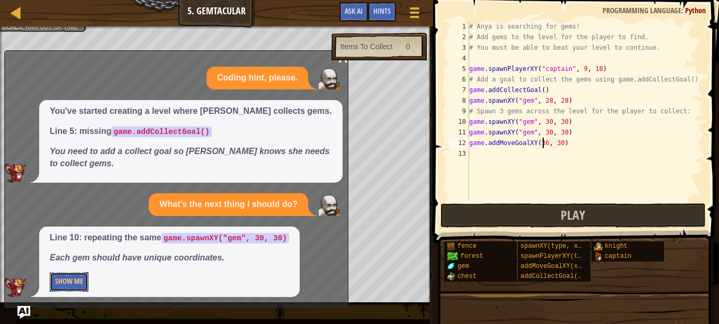
click at [78, 283] on button "Show Me" at bounding box center [69, 282] width 39 height 20
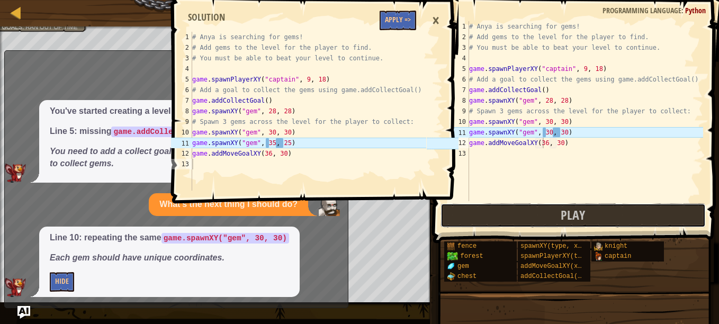
click at [546, 218] on button "Play" at bounding box center [572, 215] width 265 height 24
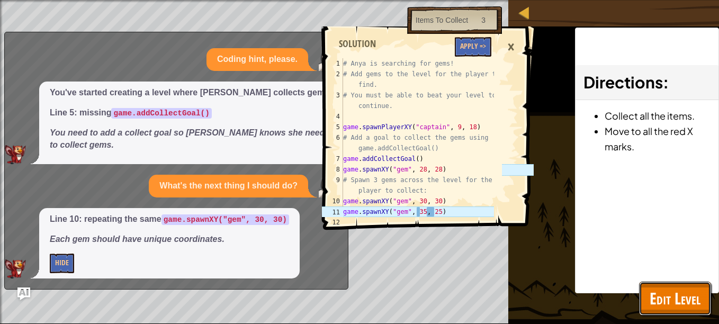
click at [683, 289] on span "Edit Level" at bounding box center [675, 298] width 51 height 22
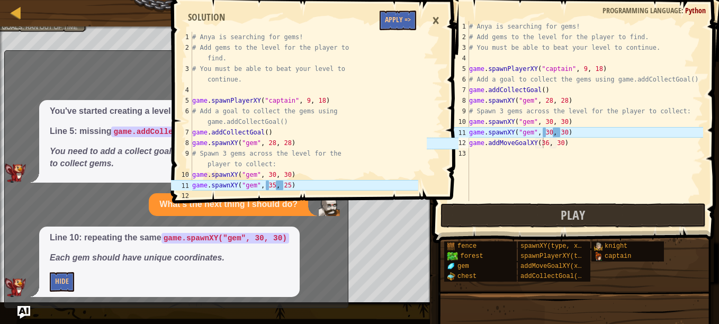
click at [390, 8] on span at bounding box center [316, 86] width 294 height 235
click at [393, 14] on button "Apply =>" at bounding box center [398, 21] width 37 height 20
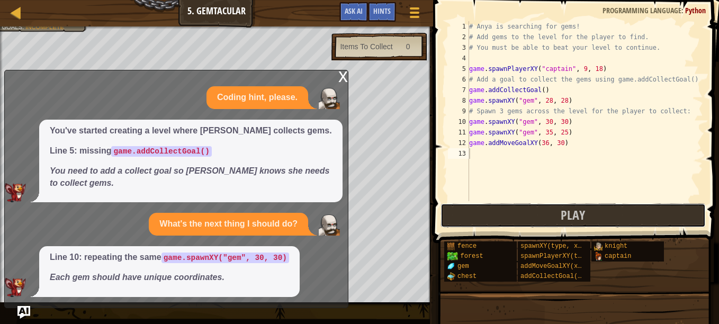
click at [551, 206] on button "Play" at bounding box center [572, 215] width 265 height 24
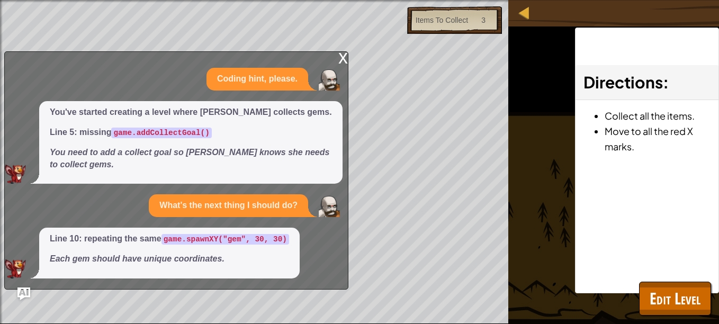
click at [340, 52] on div "x" at bounding box center [343, 57] width 10 height 11
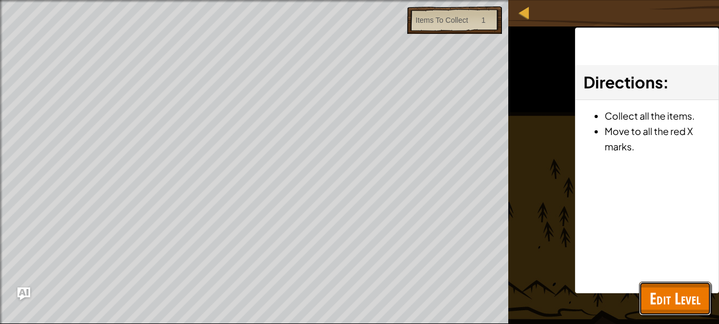
click at [648, 303] on button "Edit Level" at bounding box center [675, 299] width 72 height 34
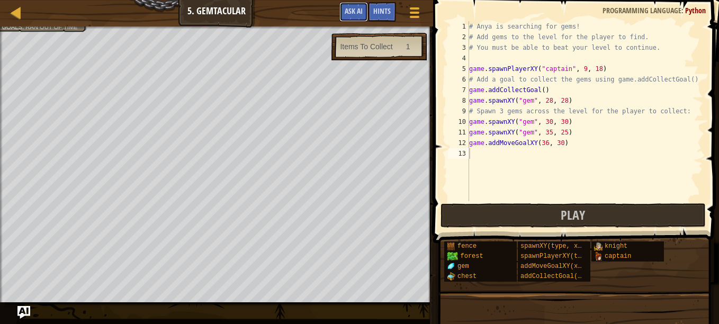
click at [356, 12] on span "Ask AI" at bounding box center [354, 11] width 18 height 10
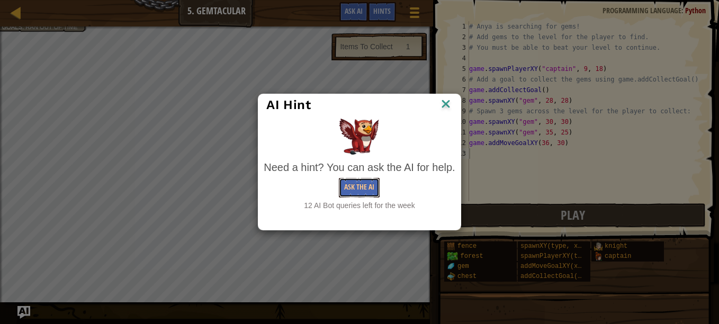
click at [344, 194] on button "Ask the AI" at bounding box center [359, 188] width 41 height 20
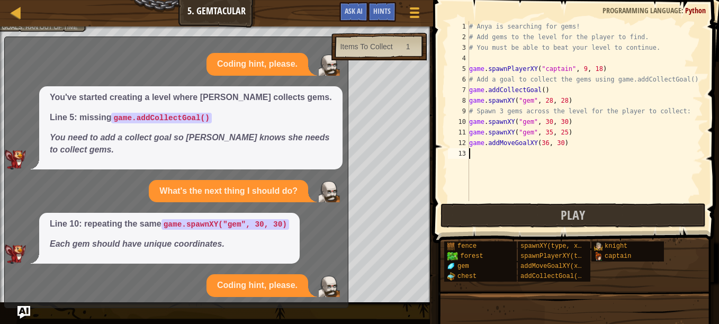
scroll to position [34, 0]
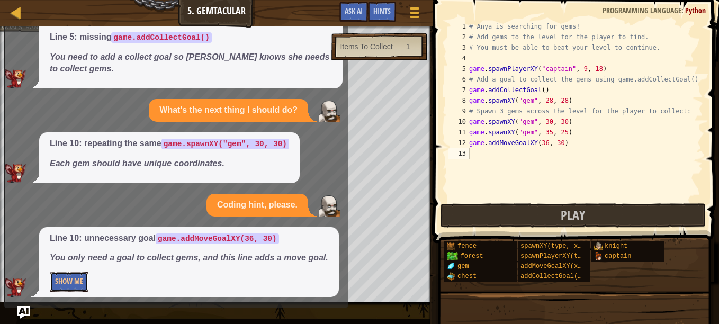
click at [80, 284] on button "Show Me" at bounding box center [69, 282] width 39 height 20
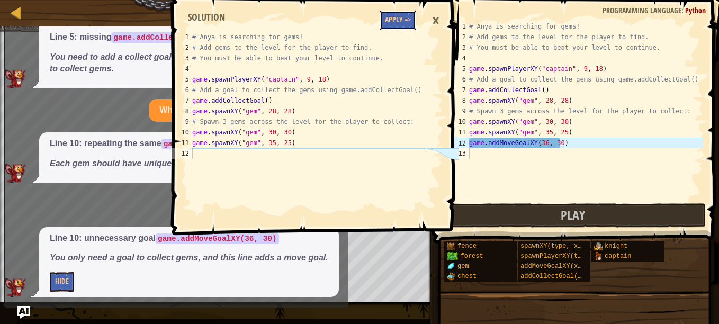
click at [393, 28] on button "Apply =>" at bounding box center [398, 21] width 37 height 20
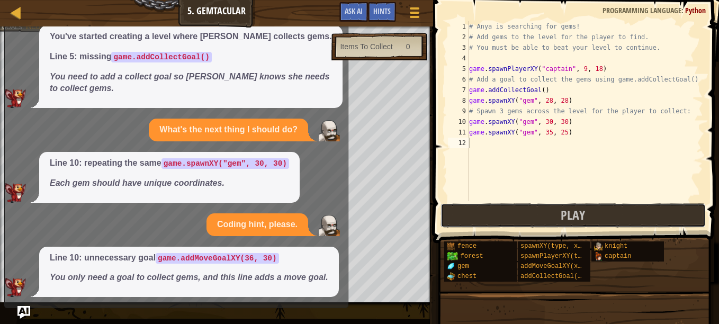
click at [498, 209] on button "Play" at bounding box center [572, 215] width 265 height 24
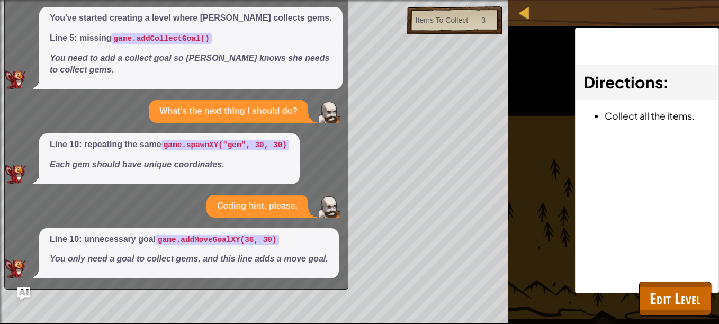
click at [227, 111] on p "What's the next thing I should do?" at bounding box center [228, 111] width 138 height 12
click at [41, 30] on div "You've started creating a level where [PERSON_NAME] collects gems. Line 5: miss…" at bounding box center [190, 48] width 303 height 83
click at [75, 269] on div "Line 10: unnecessary goal game.addMoveGoalXY(36, 30) You only need a goal to co…" at bounding box center [189, 253] width 300 height 51
drag, startPoint x: 71, startPoint y: 202, endPoint x: 78, endPoint y: 247, distance: 45.4
click at [78, 247] on div "Coding hint, please. You've started creating a level where [PERSON_NAME] collec…" at bounding box center [174, 126] width 338 height 305
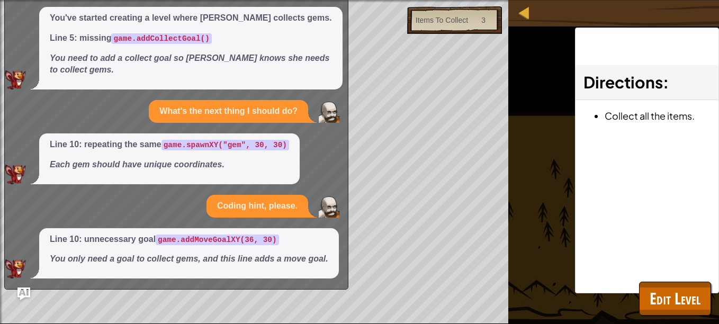
click at [87, 267] on div "Line 10: unnecessary goal game.addMoveGoalXY(36, 30) You only need a goal to co…" at bounding box center [189, 253] width 300 height 51
click at [181, 202] on div "Coding hint, please." at bounding box center [174, 206] width 338 height 23
click at [525, 11] on div at bounding box center [524, 12] width 13 height 13
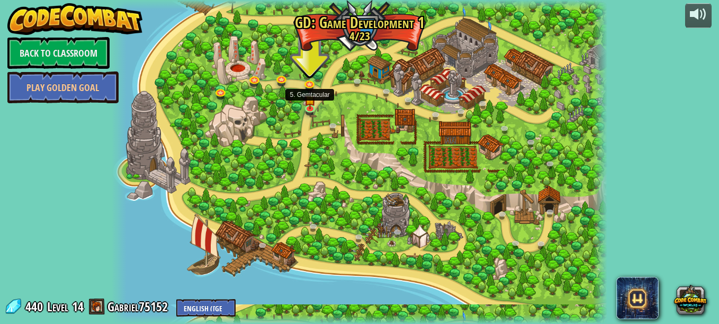
click at [311, 106] on img at bounding box center [310, 100] width 12 height 20
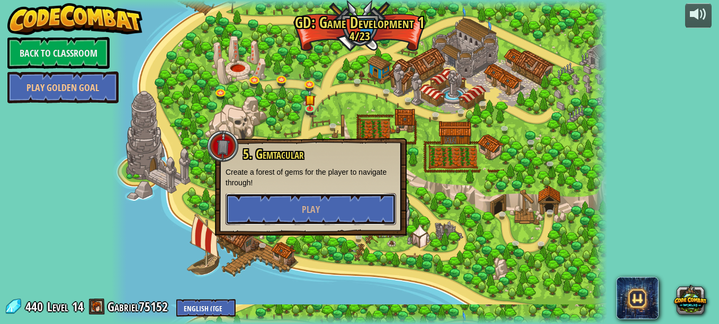
click at [340, 211] on button "Play" at bounding box center [311, 209] width 170 height 32
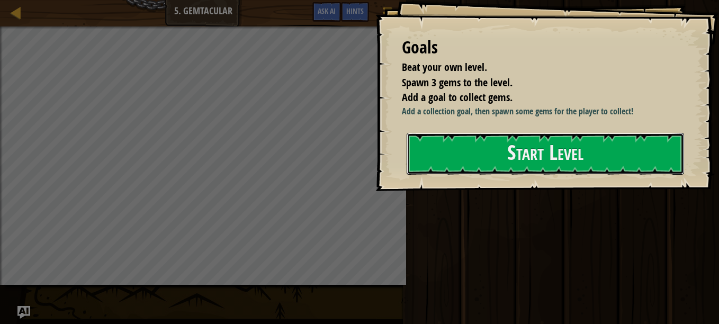
click at [499, 173] on button "Start Level" at bounding box center [545, 154] width 277 height 42
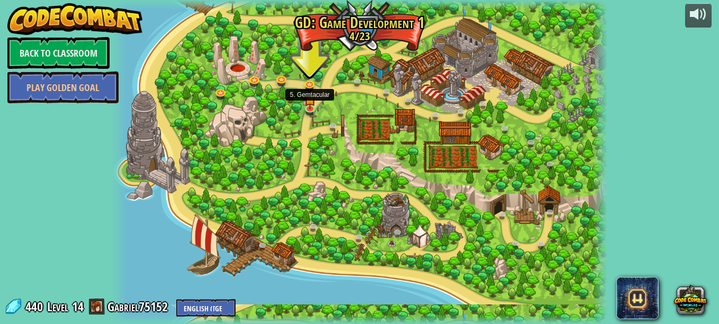
click at [309, 99] on img at bounding box center [310, 100] width 12 height 20
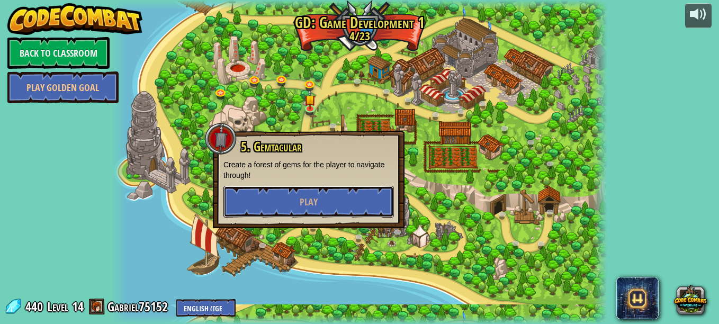
click at [305, 196] on span "Play" at bounding box center [309, 201] width 18 height 13
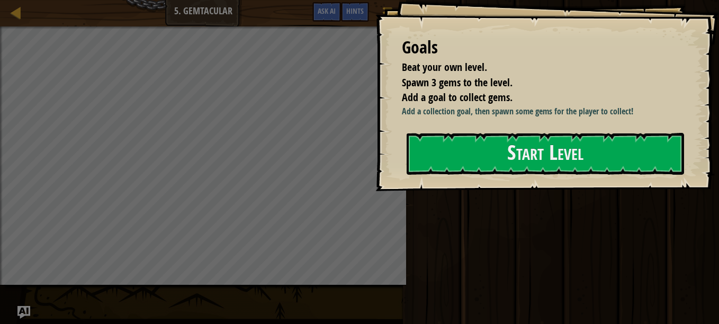
click at [457, 163] on div "Goals Beat your own level. Spawn 3 gems to the level. Add a goal to collect gem…" at bounding box center [547, 95] width 344 height 191
click at [472, 191] on div "Goals Beat your own level. Spawn 3 gems to the level. Add a goal to collect gem…" at bounding box center [547, 95] width 344 height 191
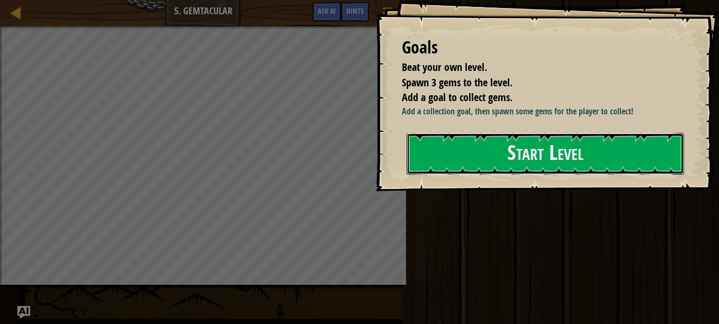
click at [466, 148] on button "Start Level" at bounding box center [545, 154] width 277 height 42
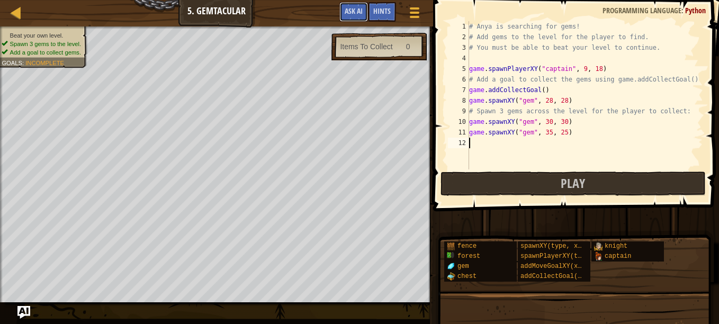
click at [355, 12] on span "Ask AI" at bounding box center [354, 11] width 18 height 10
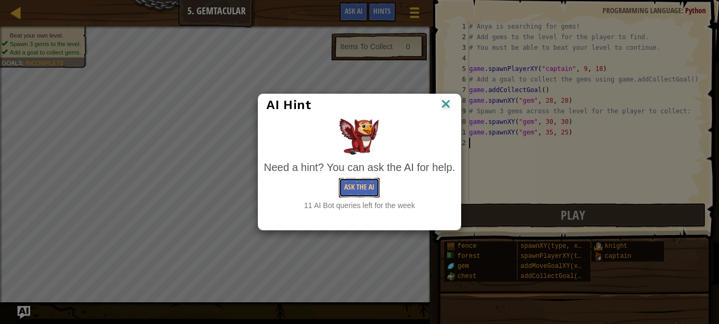
click at [360, 182] on button "Ask the AI" at bounding box center [359, 188] width 41 height 20
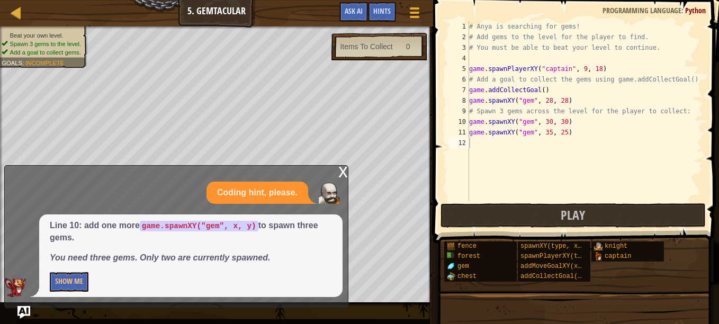
click at [86, 272] on div "Line 10: add one more game.spawnXY("gem", x, y) to spawn three gems. You need t…" at bounding box center [190, 255] width 303 height 83
click at [78, 283] on button "Show Me" at bounding box center [69, 282] width 39 height 20
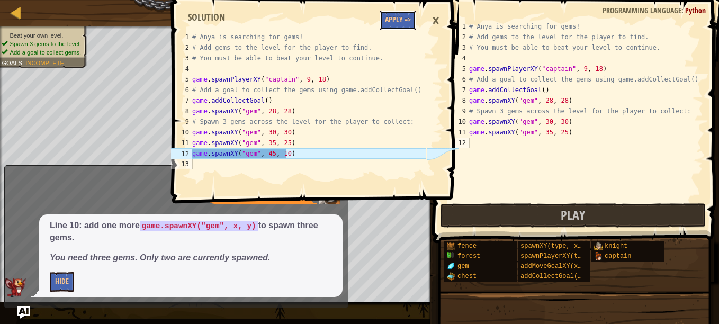
click at [394, 15] on button "Apply =>" at bounding box center [398, 21] width 37 height 20
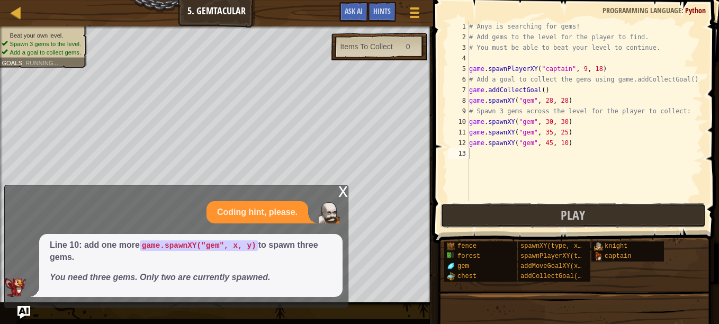
click at [537, 217] on button "Play" at bounding box center [572, 215] width 265 height 24
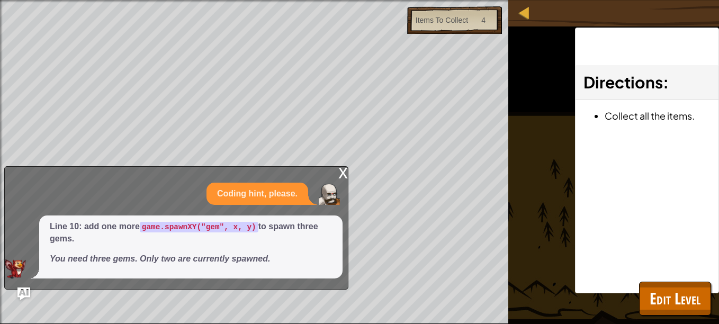
click at [333, 176] on div "x Coding hint, please. Line 10: add one more game.spawnXY("gem", x, y) to spawn…" at bounding box center [176, 227] width 344 height 123
click at [343, 176] on div "x" at bounding box center [343, 172] width 10 height 11
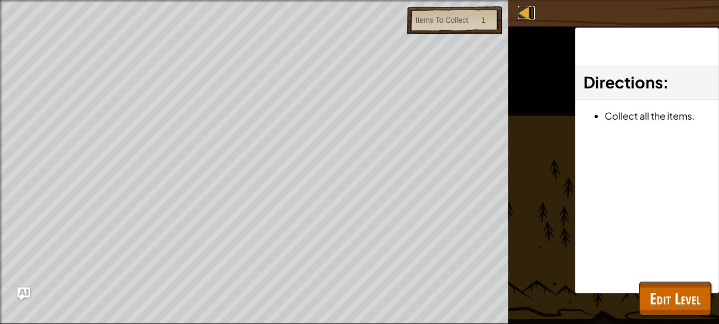
click at [525, 10] on div at bounding box center [524, 12] width 13 height 13
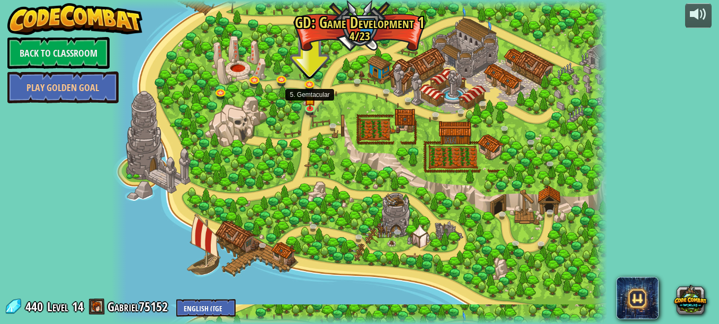
click at [304, 101] on img at bounding box center [310, 100] width 12 height 20
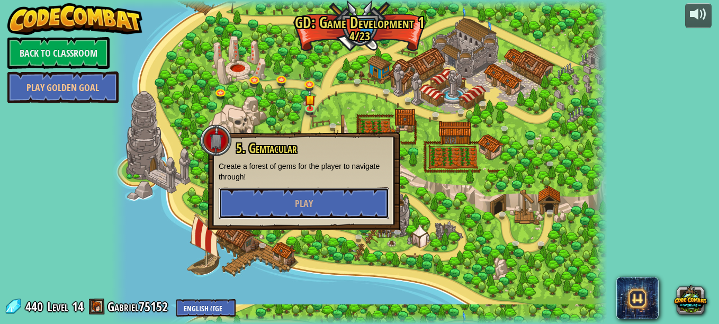
click at [282, 201] on button "Play" at bounding box center [304, 203] width 170 height 32
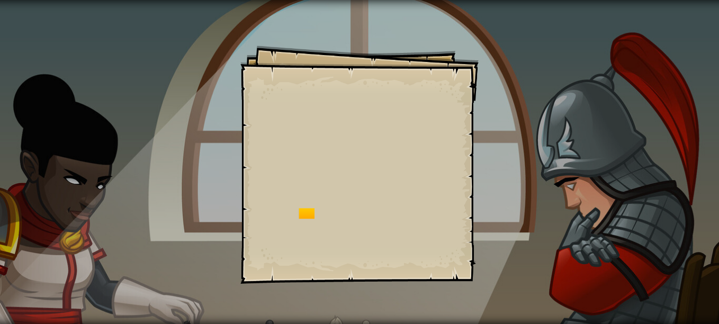
click at [282, 201] on div "Start Level" at bounding box center [358, 212] width 172 height 42
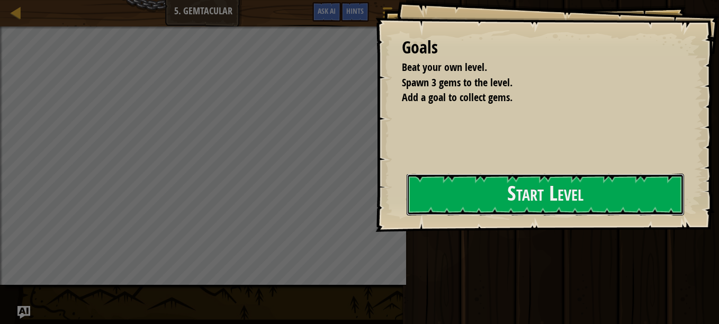
click at [479, 202] on button "Start Level" at bounding box center [545, 195] width 277 height 42
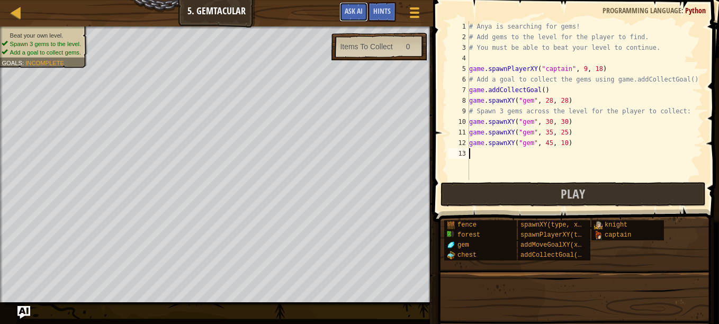
click at [345, 8] on span "Ask AI" at bounding box center [354, 11] width 18 height 10
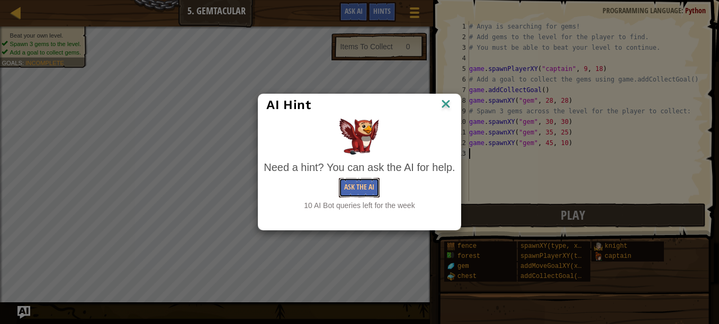
click at [364, 184] on button "Ask the AI" at bounding box center [359, 188] width 41 height 20
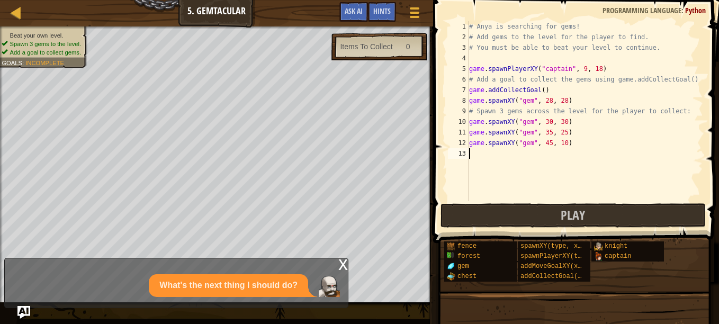
click at [77, 251] on div "Map Game Development 1 5. Gemtacular Game Menu Done Hints Ask AI 1 2 3 4 5 6 7 …" at bounding box center [359, 162] width 719 height 324
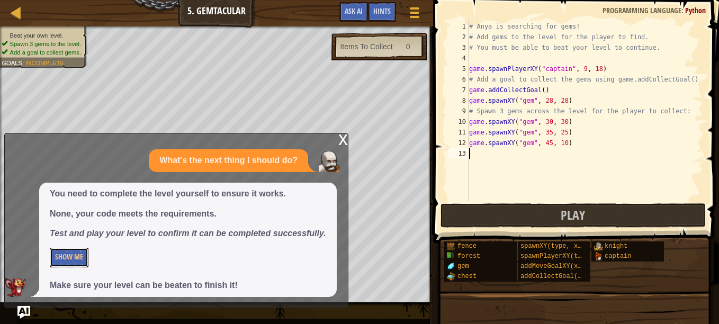
click at [76, 254] on button "Show Me" at bounding box center [69, 258] width 39 height 20
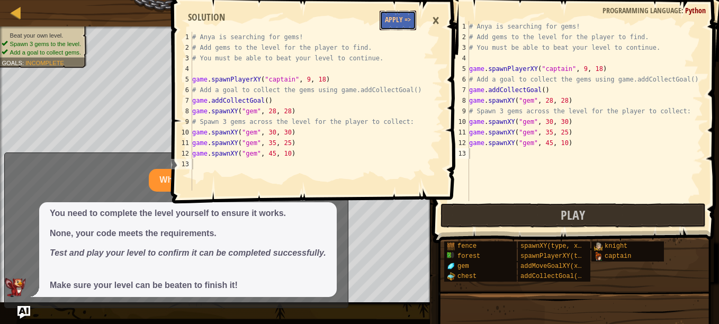
click at [400, 16] on button "Apply =>" at bounding box center [398, 21] width 37 height 20
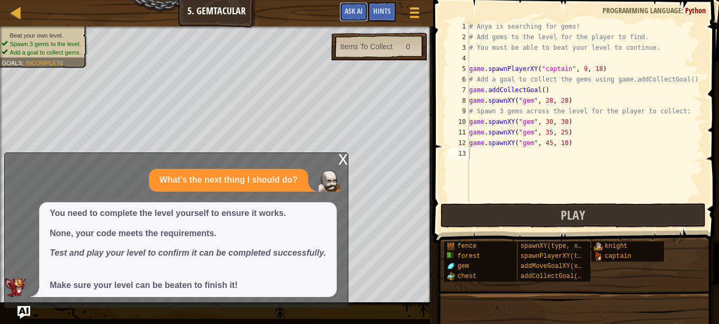
click at [354, 14] on span "Ask AI" at bounding box center [354, 11] width 18 height 10
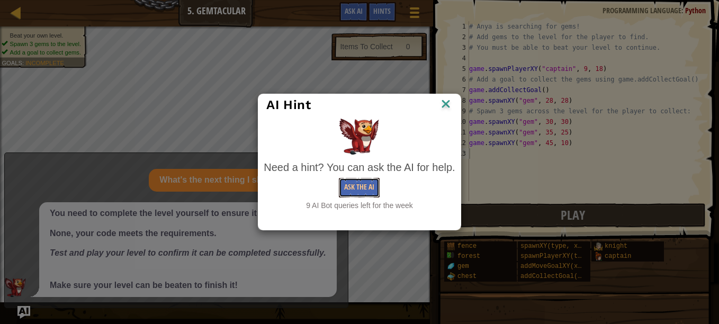
click at [367, 179] on button "Ask the AI" at bounding box center [359, 188] width 41 height 20
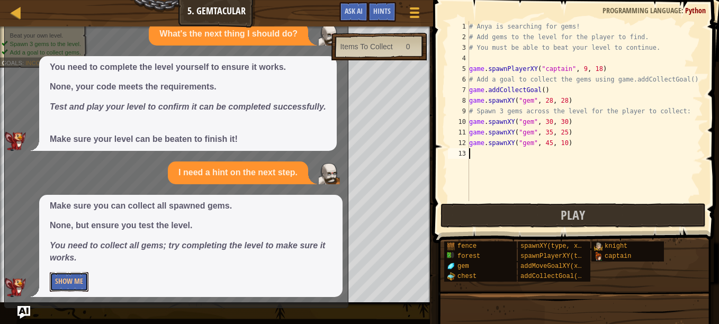
click at [74, 283] on button "Show Me" at bounding box center [69, 282] width 39 height 20
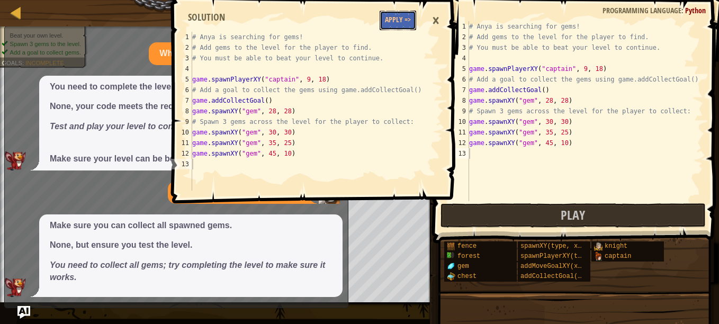
click at [390, 19] on button "Apply =>" at bounding box center [398, 21] width 37 height 20
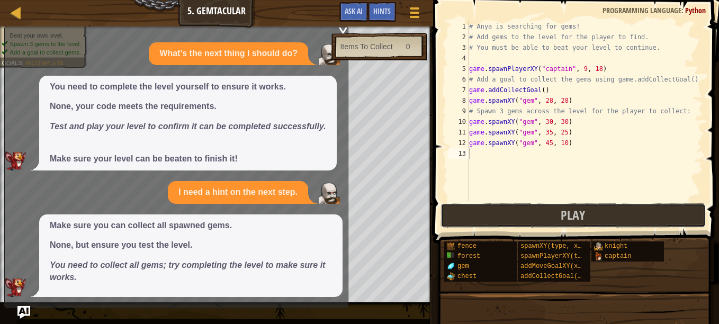
click at [522, 214] on button "Play" at bounding box center [572, 215] width 265 height 24
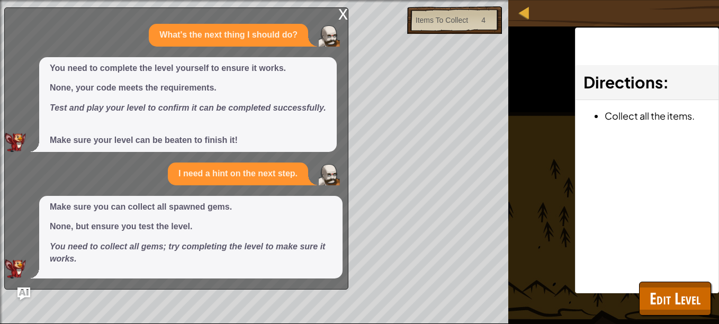
click at [343, 12] on div "x" at bounding box center [343, 13] width 10 height 11
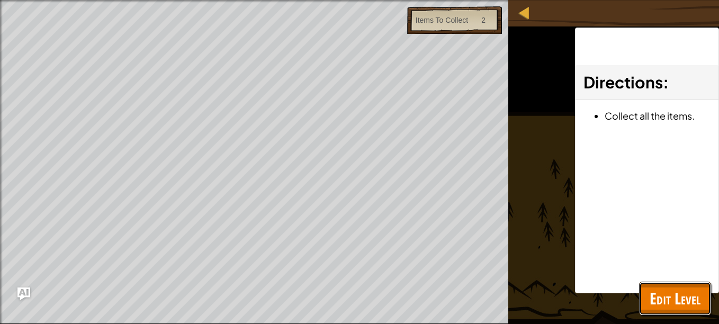
click at [670, 295] on span "Edit Level" at bounding box center [675, 298] width 51 height 22
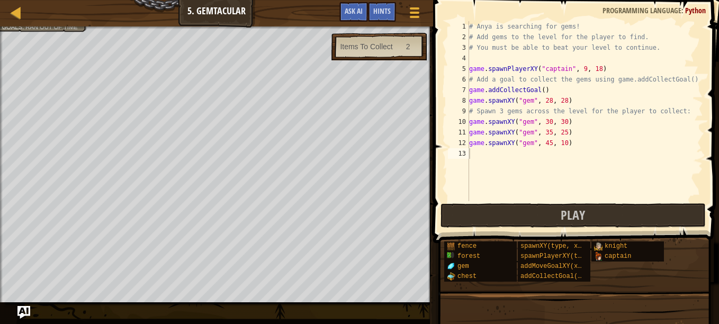
click at [546, 134] on div "# Anya is searching for gems! # Add gems to the level for the player to find. #…" at bounding box center [585, 121] width 236 height 201
click at [545, 133] on div "# Anya is searching for gems! # Add gems to the level for the player to find. #…" at bounding box center [585, 121] width 236 height 201
type textarea "game.spawnXY("gem", 30, 25)"
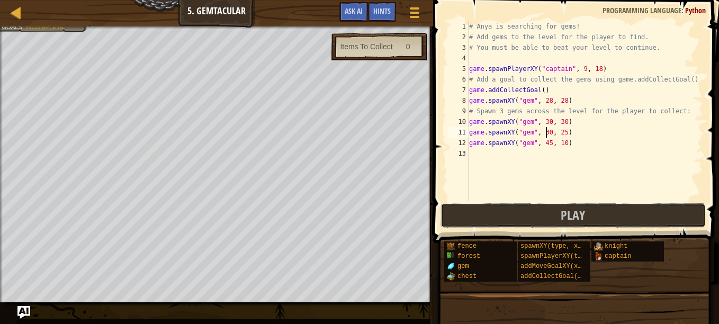
click at [572, 213] on span "Play" at bounding box center [573, 214] width 24 height 17
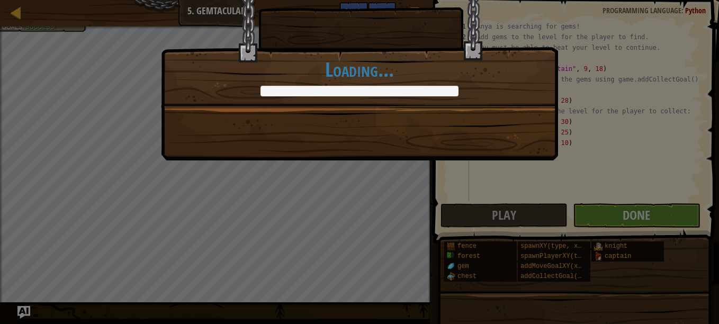
click at [609, 217] on div "Shiny! +0 +0 Continue Loading..." at bounding box center [359, 162] width 719 height 324
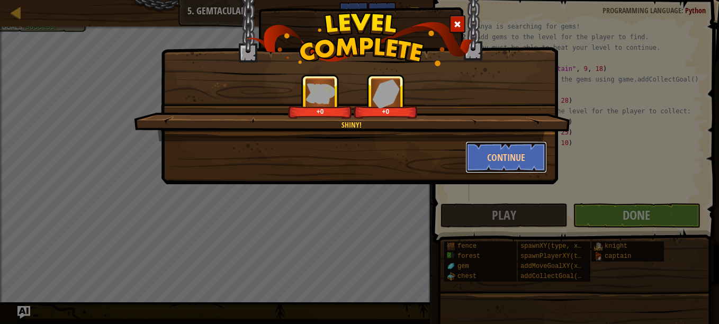
click at [513, 153] on button "Continue" at bounding box center [506, 157] width 82 height 32
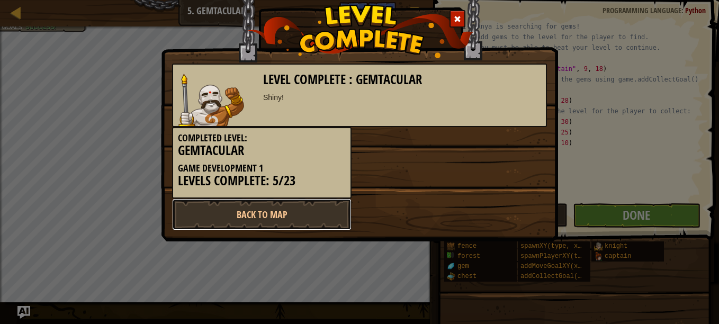
click at [336, 216] on link "Back to Map" at bounding box center [261, 215] width 179 height 32
